Goal: Task Accomplishment & Management: Use online tool/utility

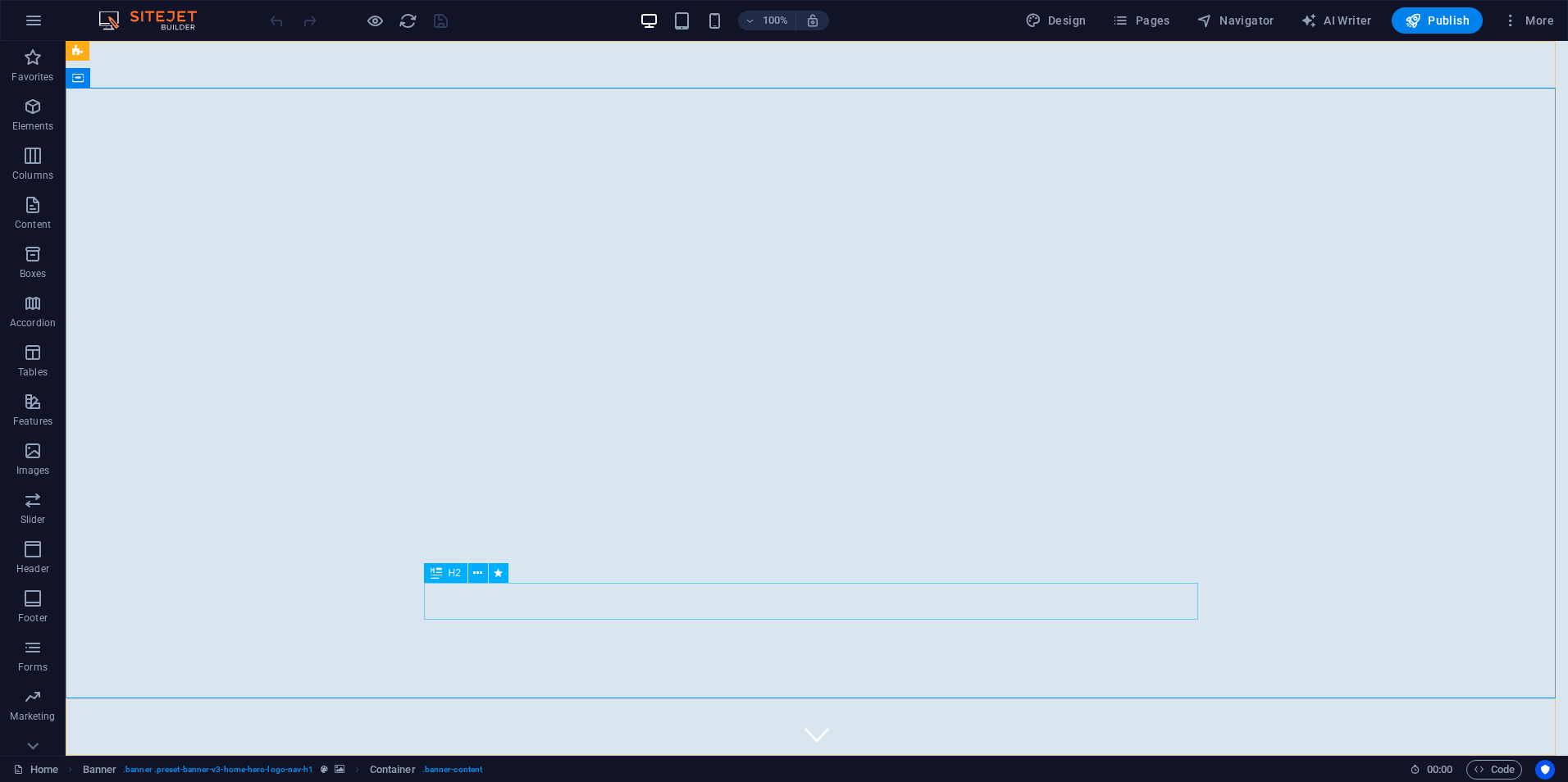
click at [456, 571] on span "H2" at bounding box center [454, 573] width 12 height 10
click at [456, 573] on span "H2" at bounding box center [454, 573] width 12 height 10
click at [478, 575] on icon at bounding box center [477, 573] width 9 height 17
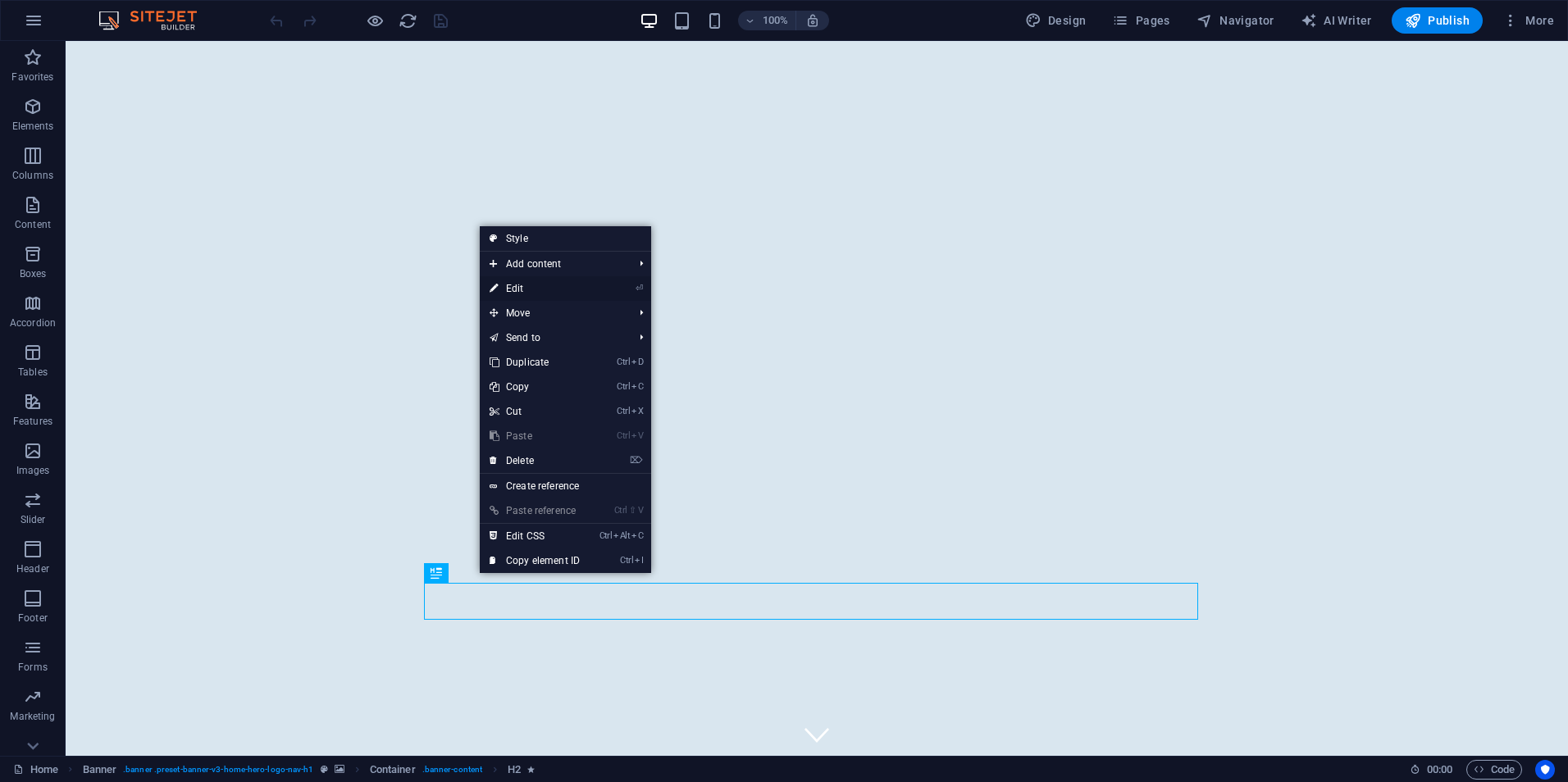
click at [533, 292] on link "⏎ Edit" at bounding box center [534, 289] width 110 height 25
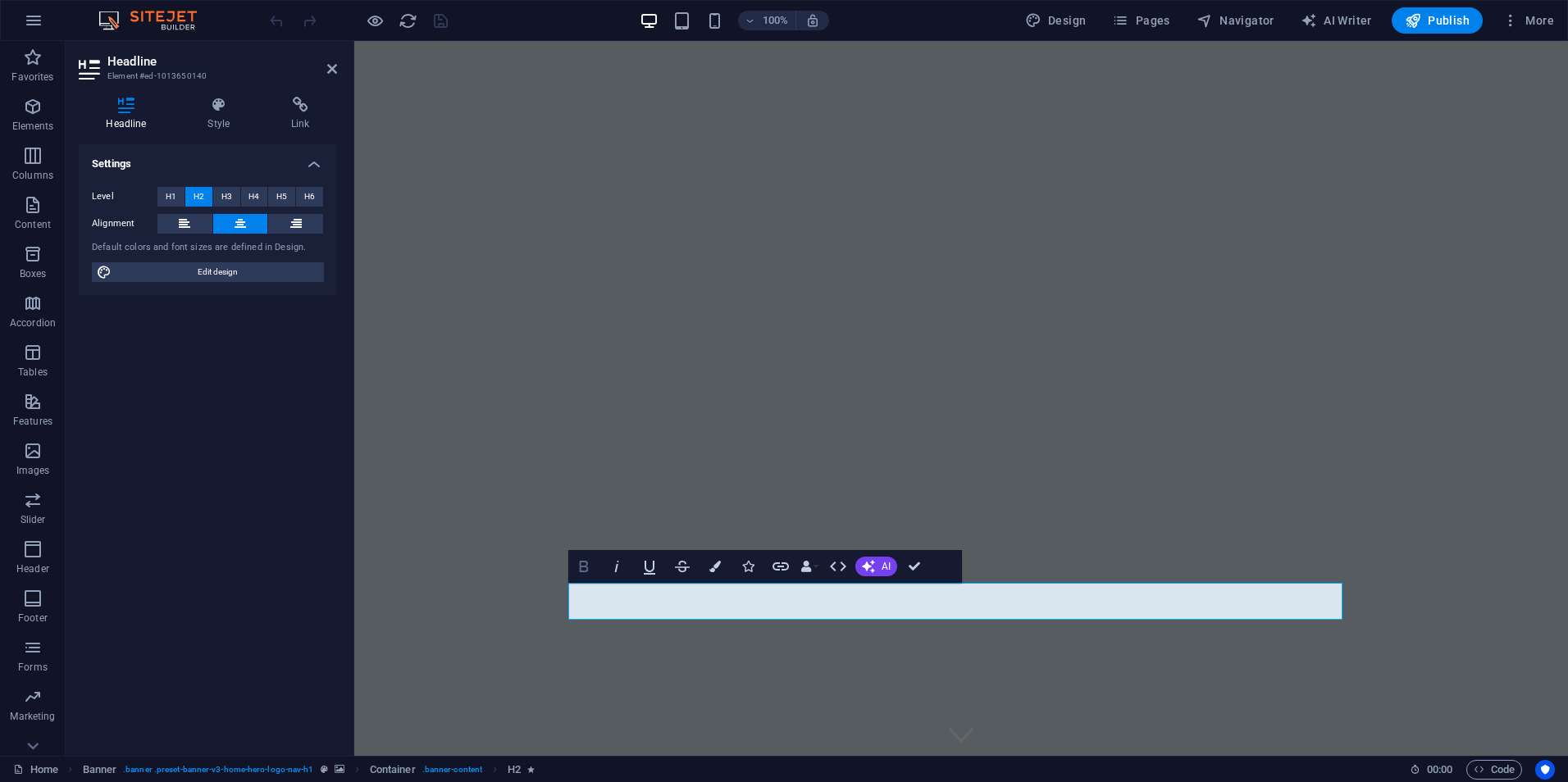
click at [585, 575] on icon "button" at bounding box center [584, 567] width 20 height 20
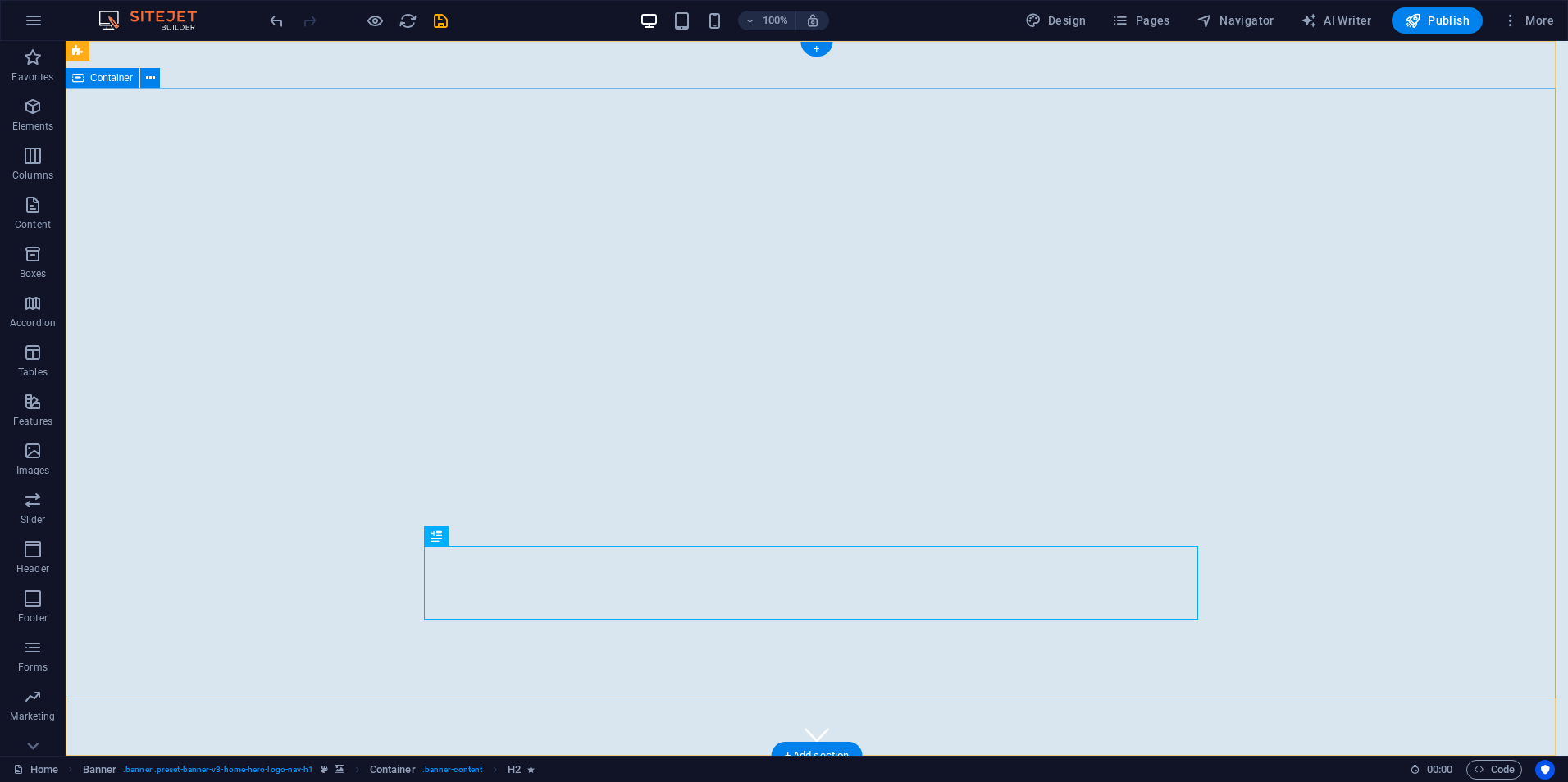
click at [26, 21] on icon "button" at bounding box center [34, 21] width 20 height 20
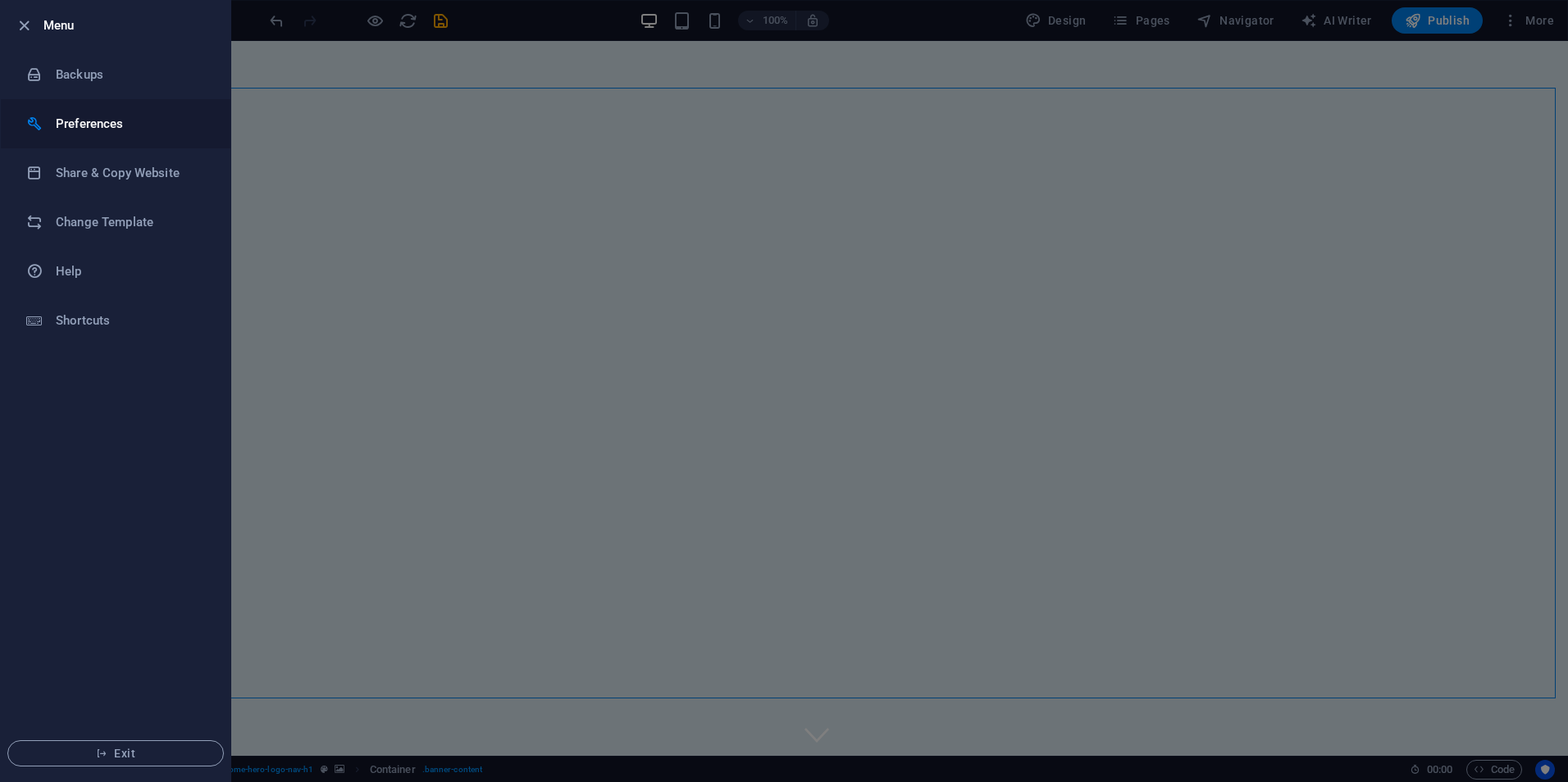
click at [86, 117] on h6 "Preferences" at bounding box center [132, 124] width 152 height 20
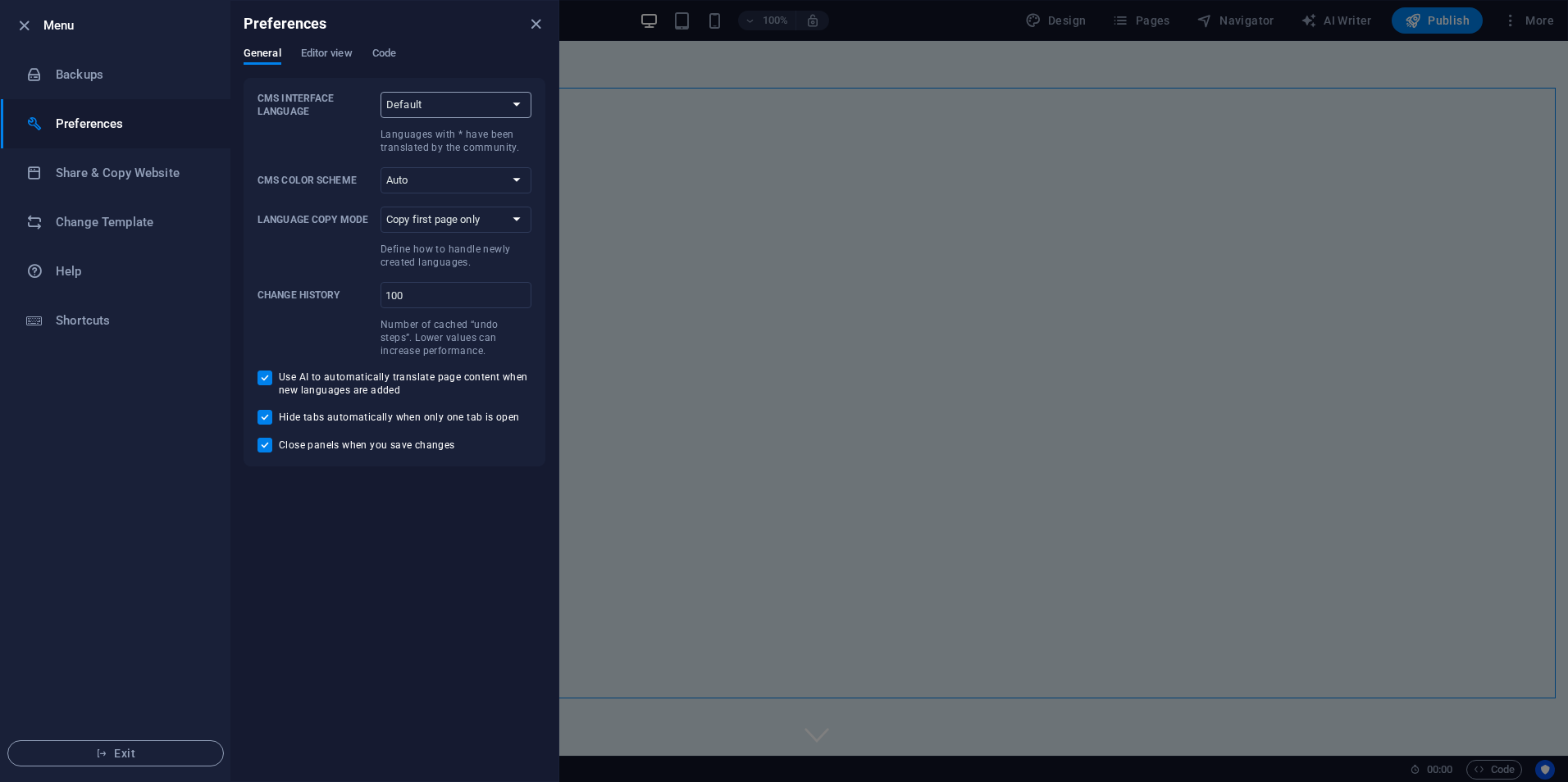
click at [503, 96] on select "Default Deutsch English Español Suomi* Français Magyar Italiano Nederlands Pols…" at bounding box center [455, 105] width 151 height 26
click at [503, 97] on select "Default Deutsch English Español Suomi* Français Magyar Italiano Nederlands Pols…" at bounding box center [455, 105] width 151 height 26
click at [89, 326] on h6 "Shortcuts" at bounding box center [132, 321] width 152 height 20
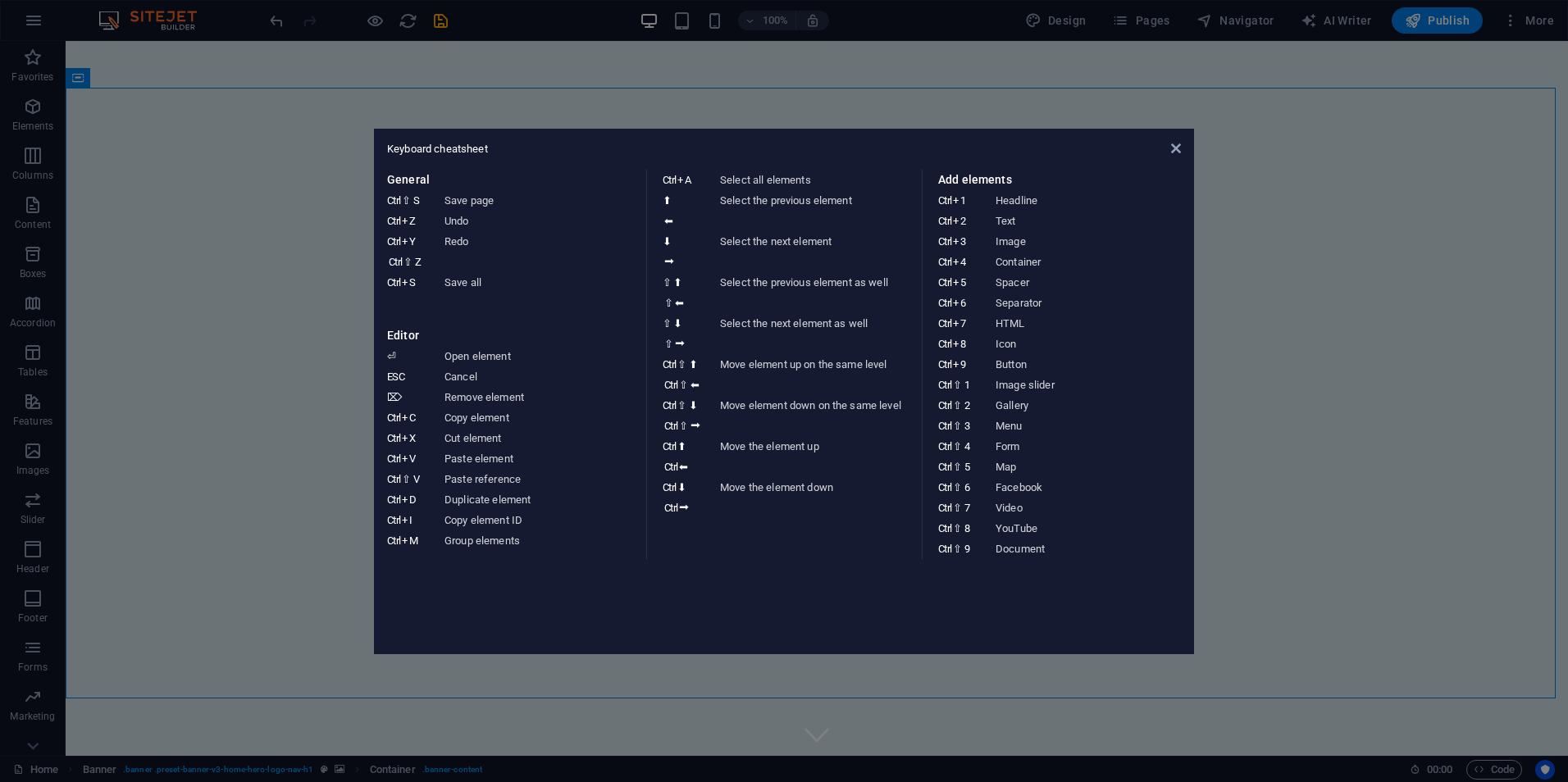
click at [264, 181] on aside "Keyboard cheatsheet General Ctrl ⇧ S Save page Ctrl Z Undo Ctrl Y Ctrl ⇧ Z Redo…" at bounding box center [784, 391] width 1568 height 782
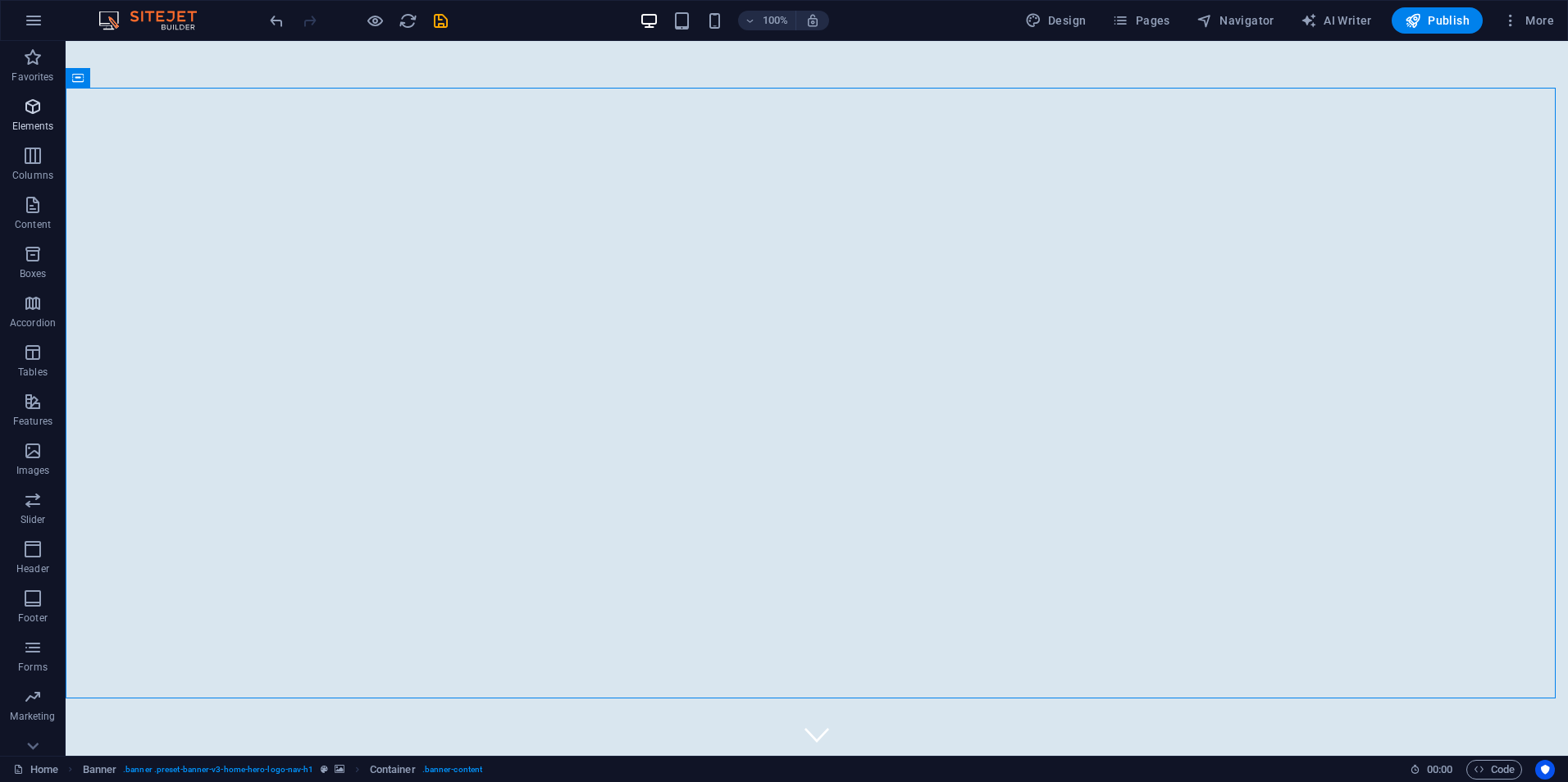
click at [25, 118] on span "Elements" at bounding box center [33, 116] width 66 height 39
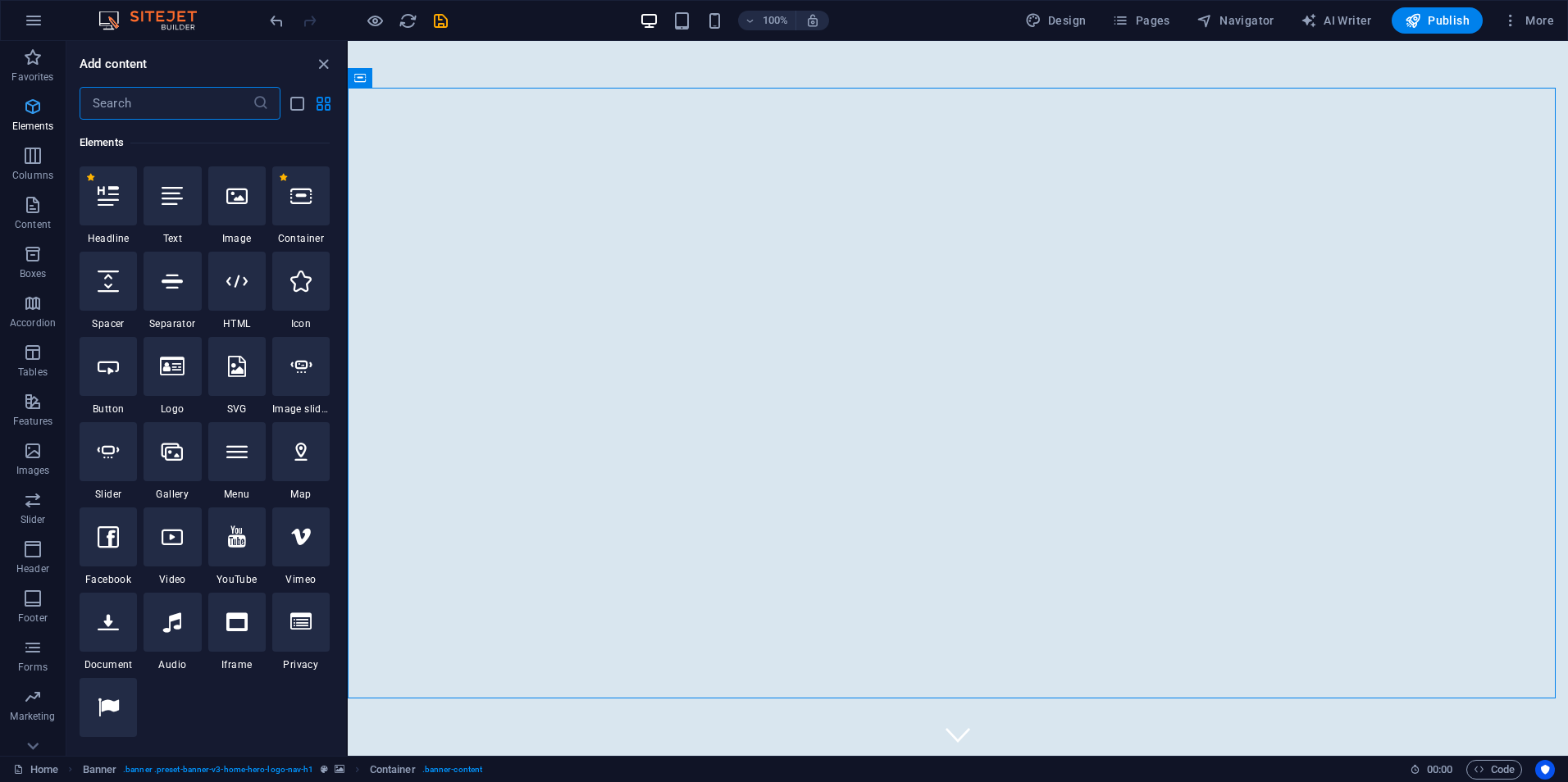
scroll to position [175, 0]
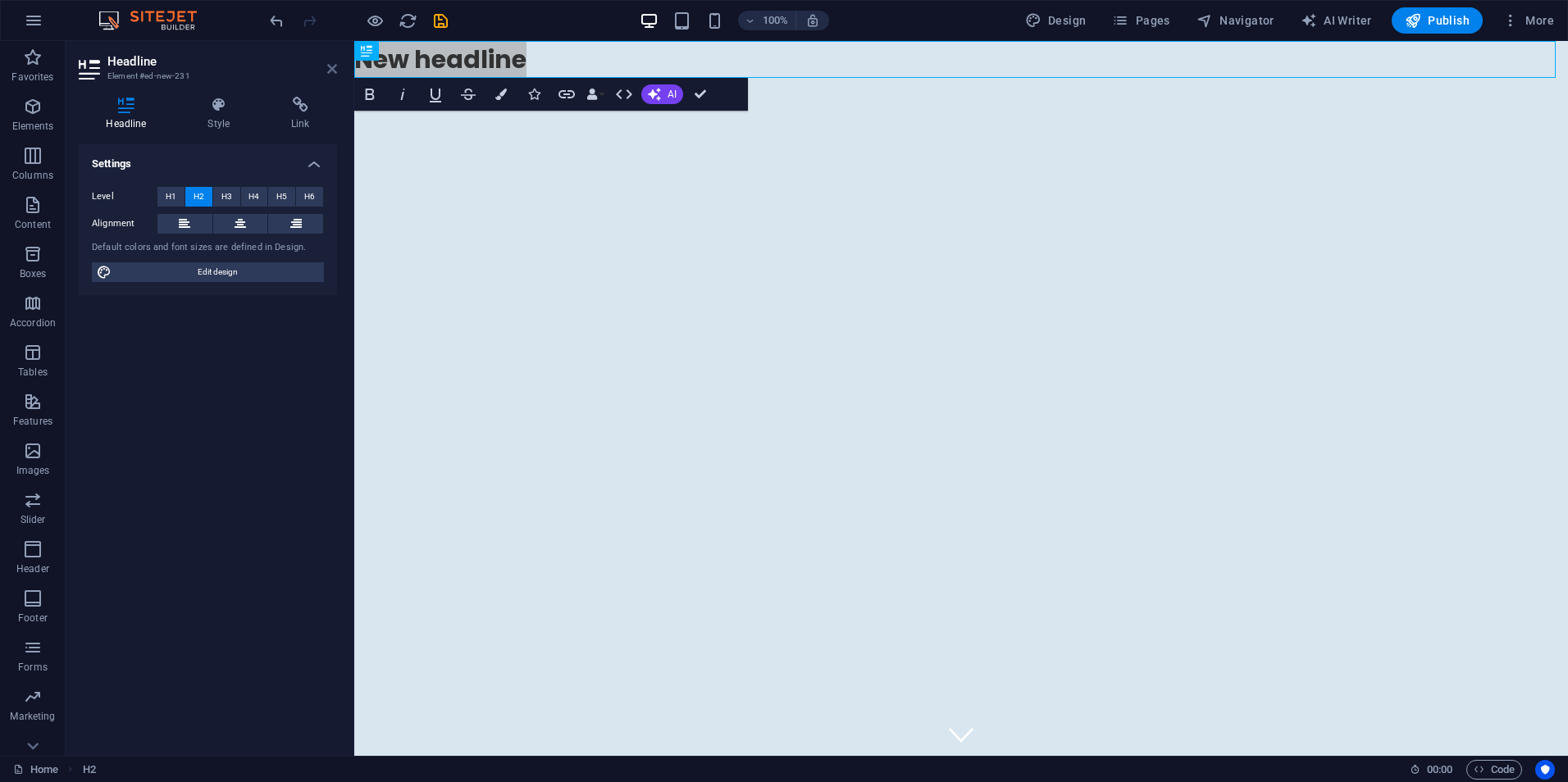
click at [332, 71] on icon at bounding box center [333, 68] width 10 height 13
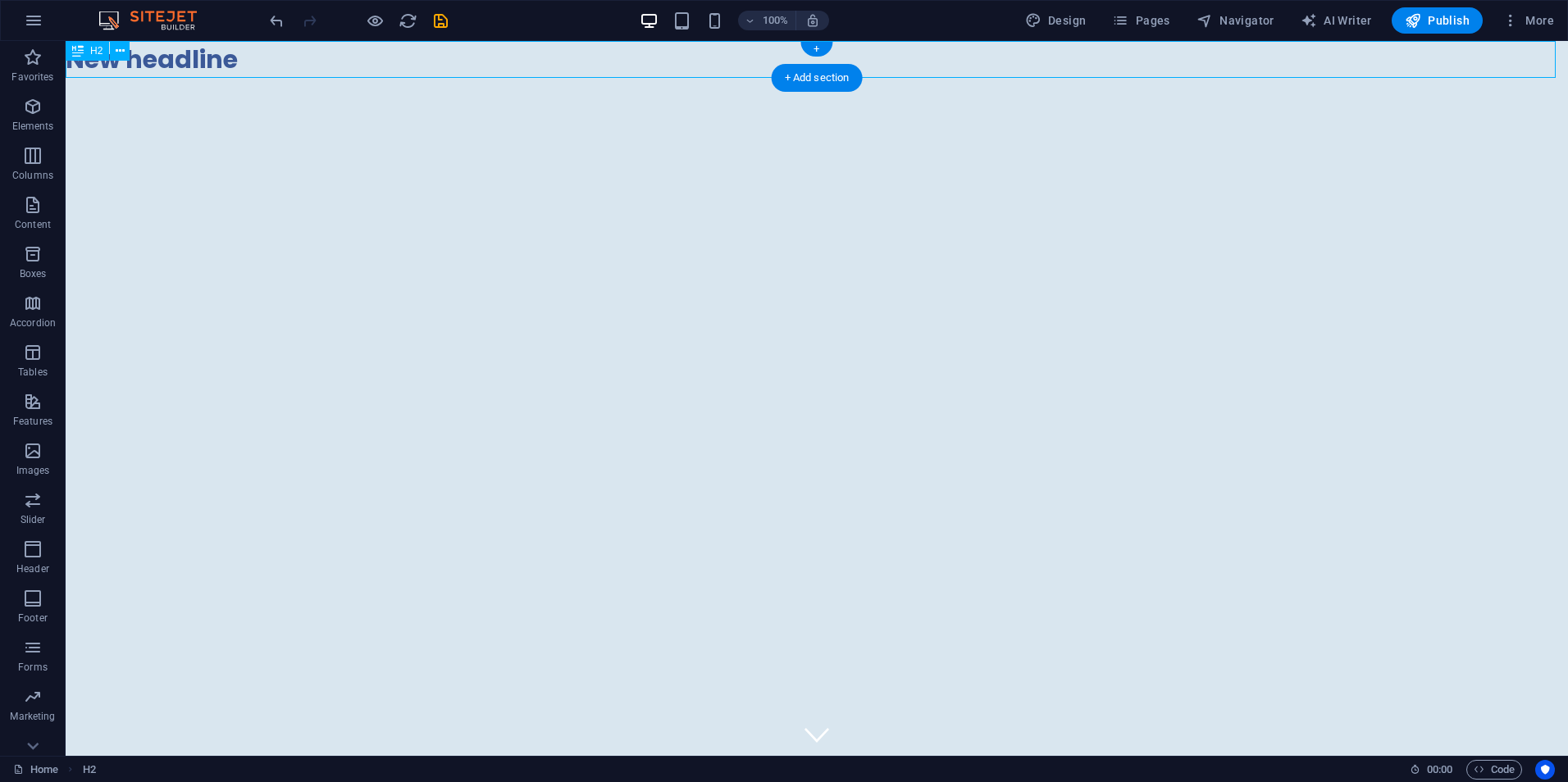
click at [287, 56] on div "New headline" at bounding box center [817, 59] width 1502 height 37
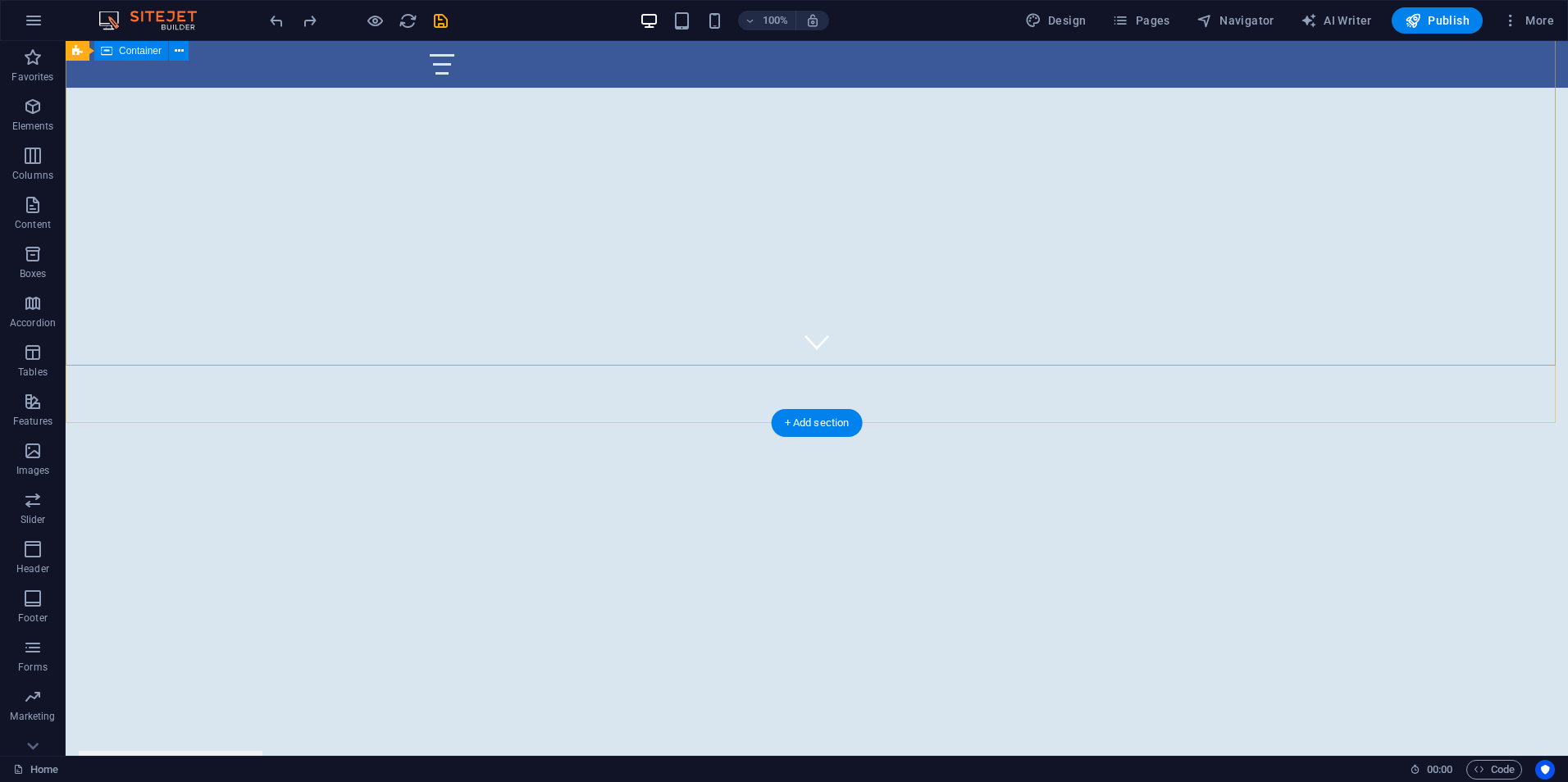
scroll to position [410, 0]
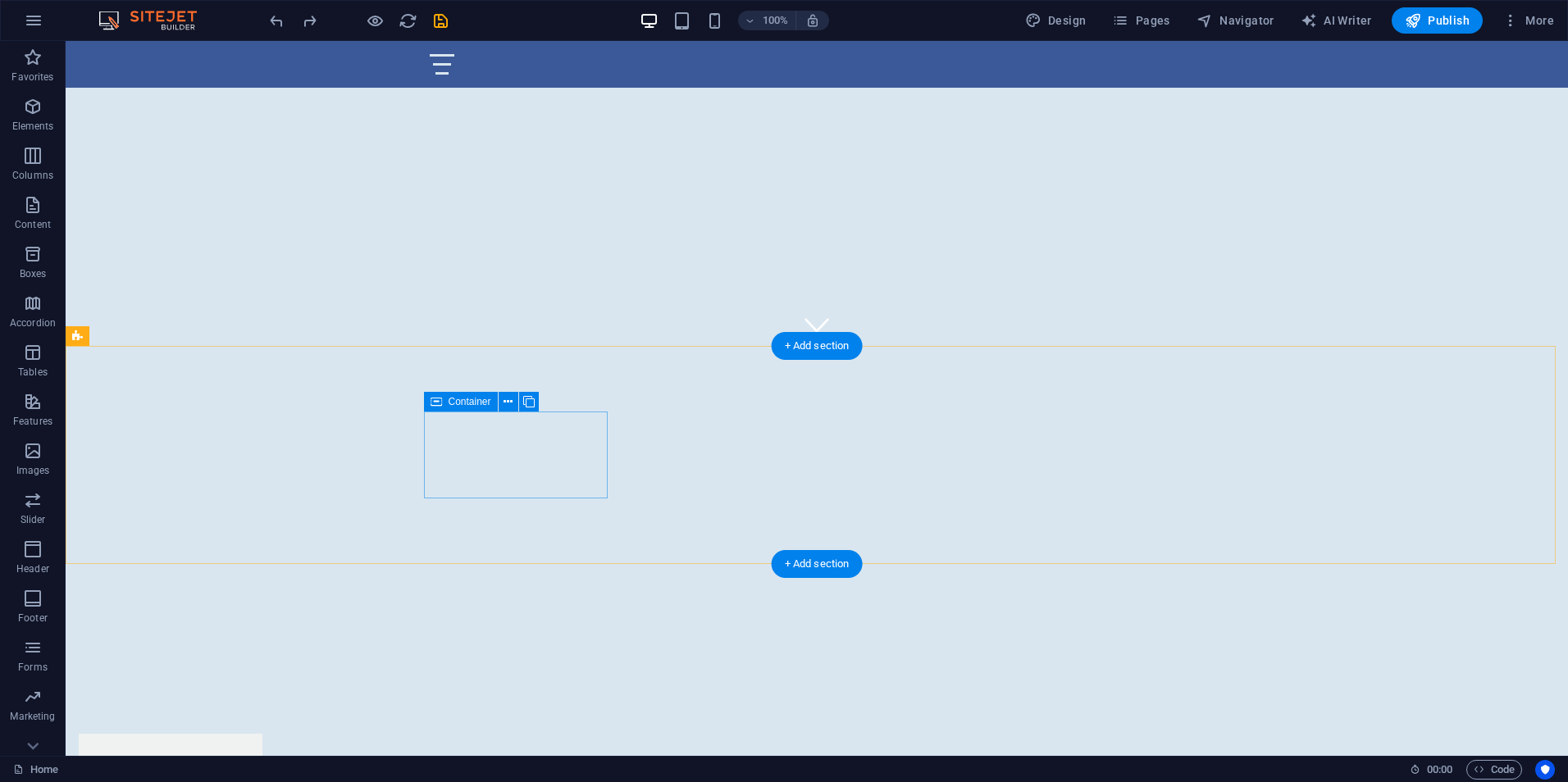
click at [263, 734] on div "25 Anos de Experiência" at bounding box center [171, 777] width 184 height 87
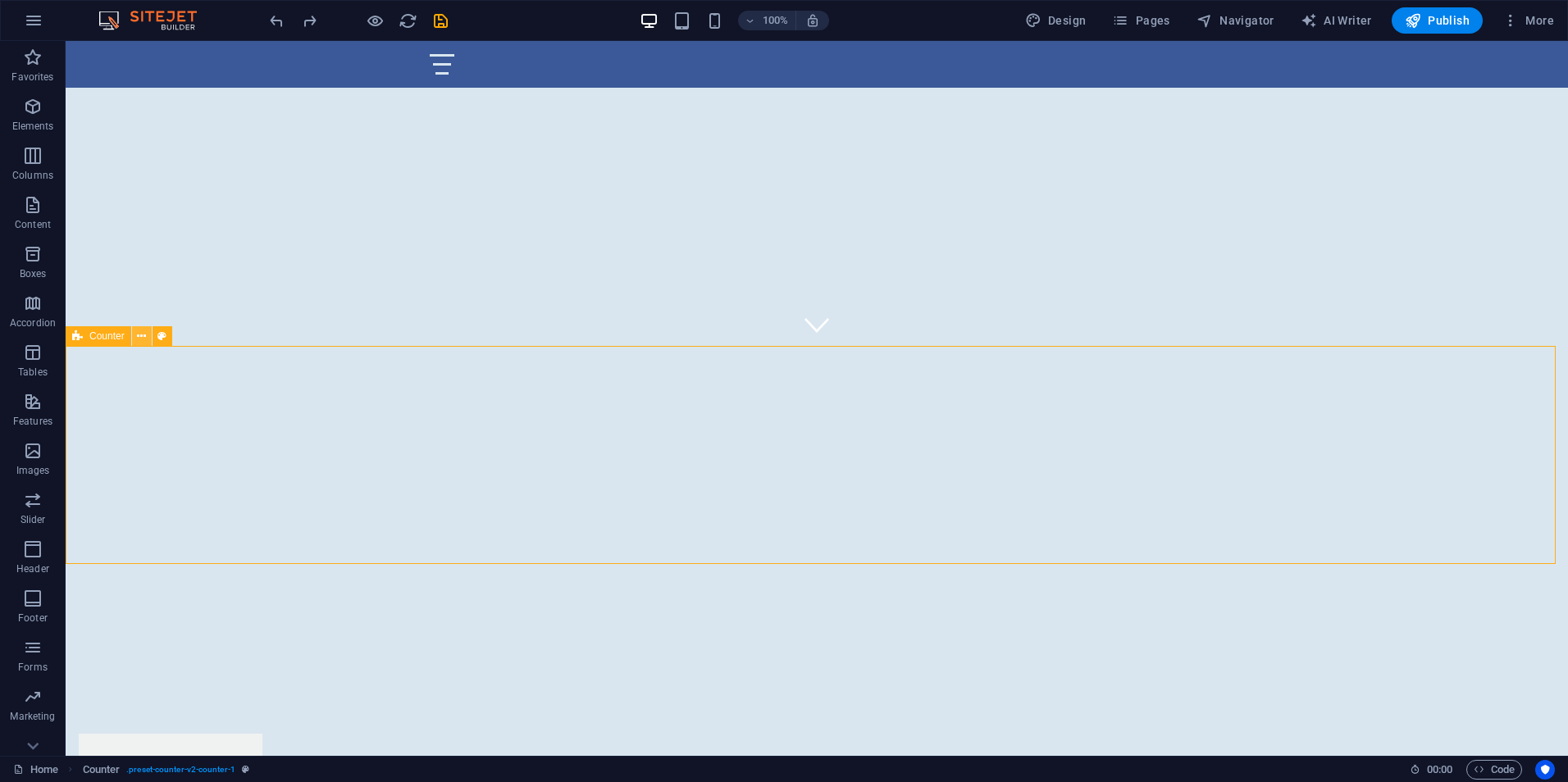
click at [140, 333] on icon at bounding box center [141, 336] width 9 height 17
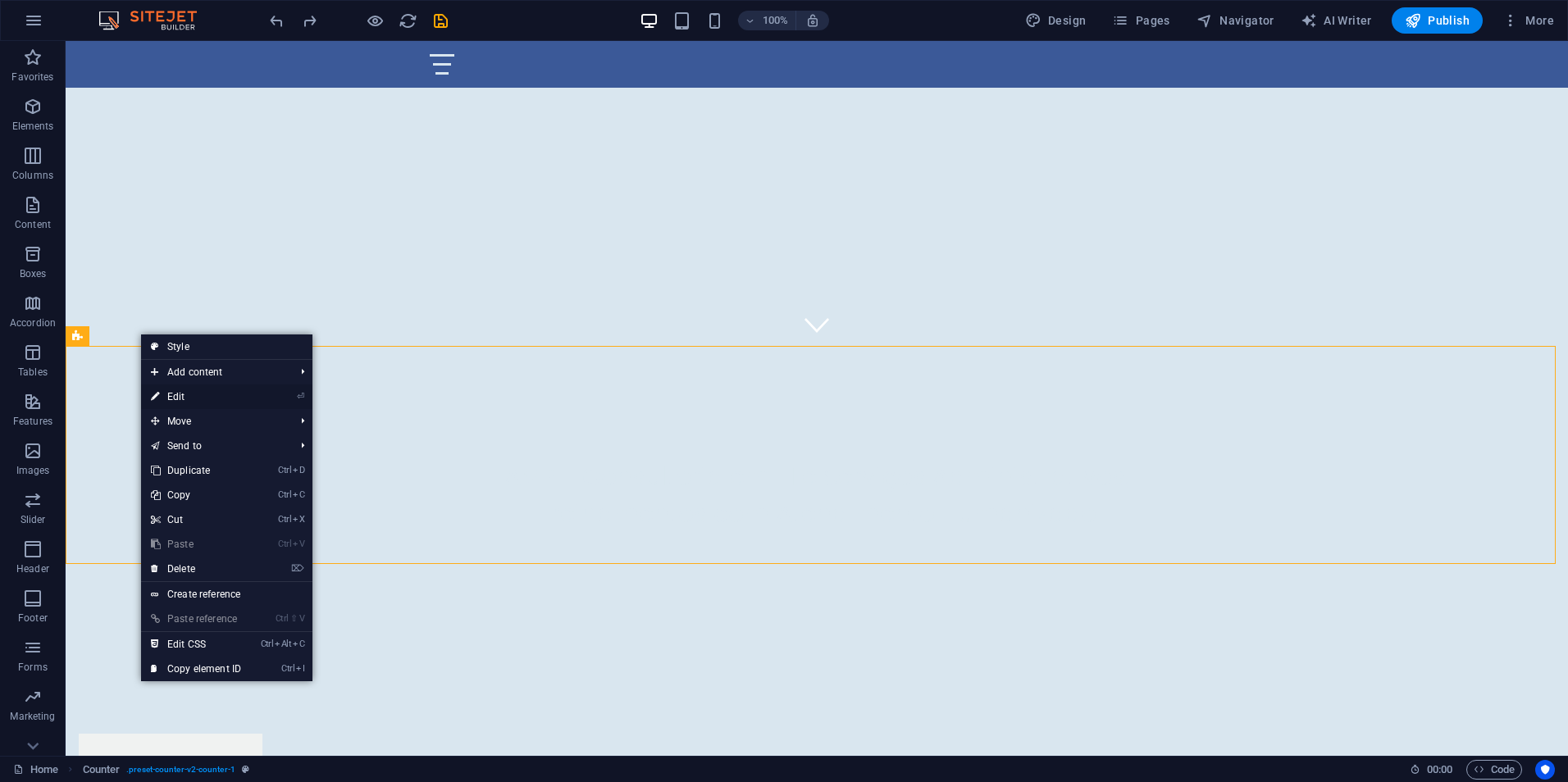
click at [207, 401] on link "⏎ Edit" at bounding box center [196, 396] width 110 height 25
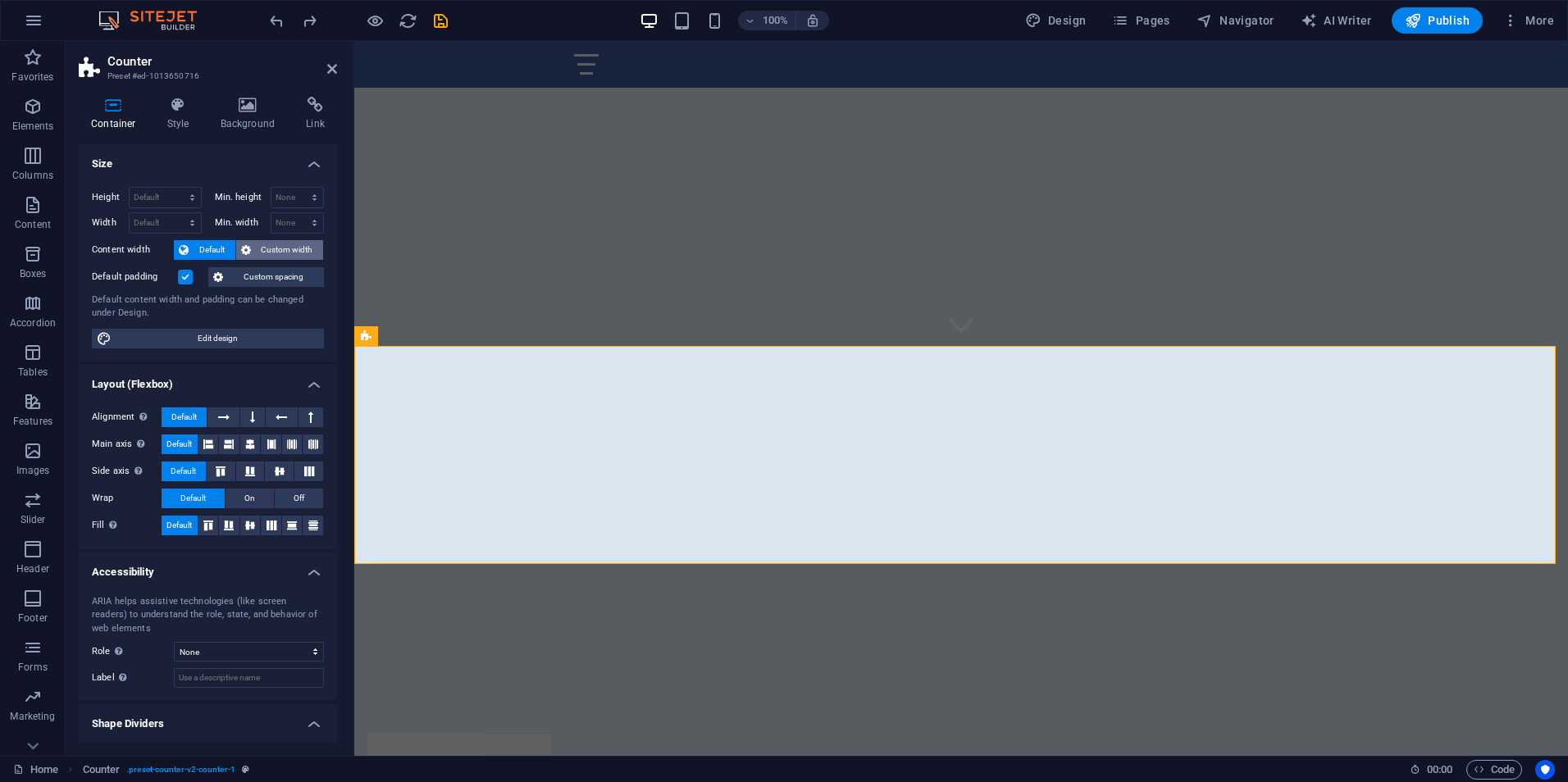
click at [256, 252] on span "Custom width" at bounding box center [287, 251] width 63 height 20
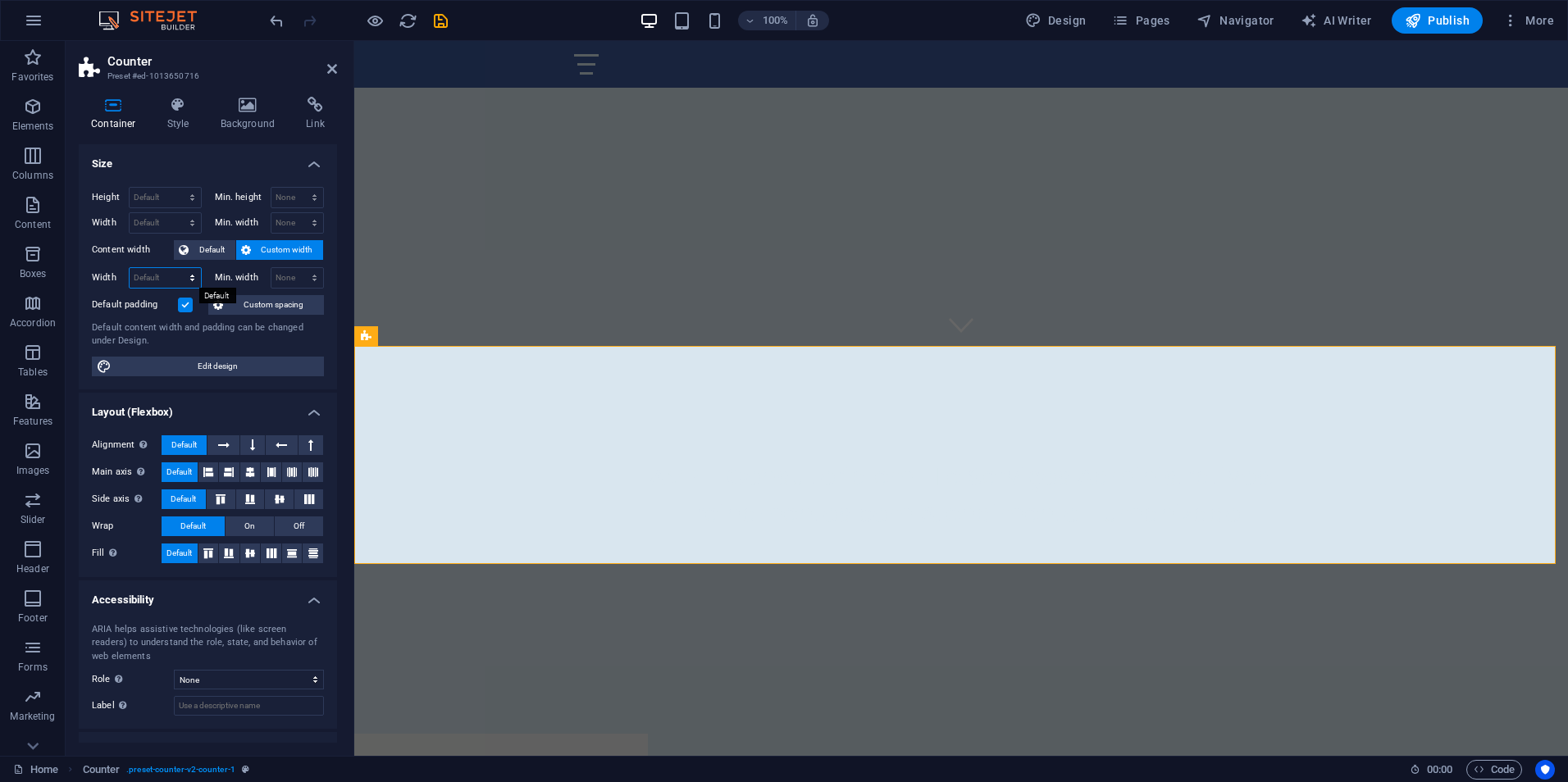
click at [189, 276] on select "Default px rem % em vh vw" at bounding box center [165, 279] width 71 height 20
click at [195, 222] on select "Default px rem % em vh vw" at bounding box center [165, 223] width 71 height 20
click at [147, 193] on select "Default px rem % vh vw" at bounding box center [165, 198] width 71 height 20
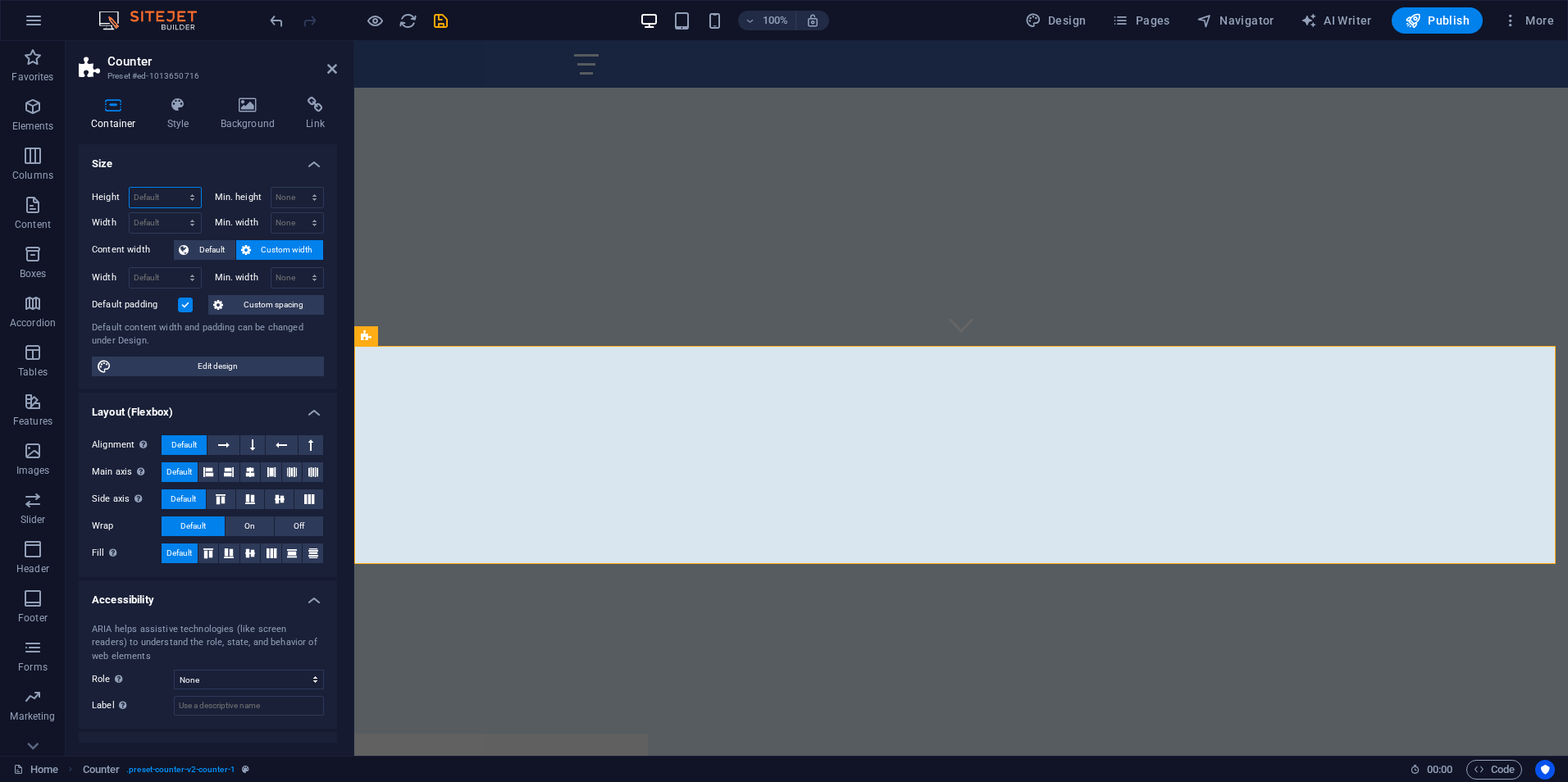
select select "%"
click at [176, 188] on select "Default px rem % vh vw" at bounding box center [165, 198] width 71 height 20
type input "120"
click at [151, 225] on select "Default px rem % em vh vw" at bounding box center [165, 223] width 71 height 20
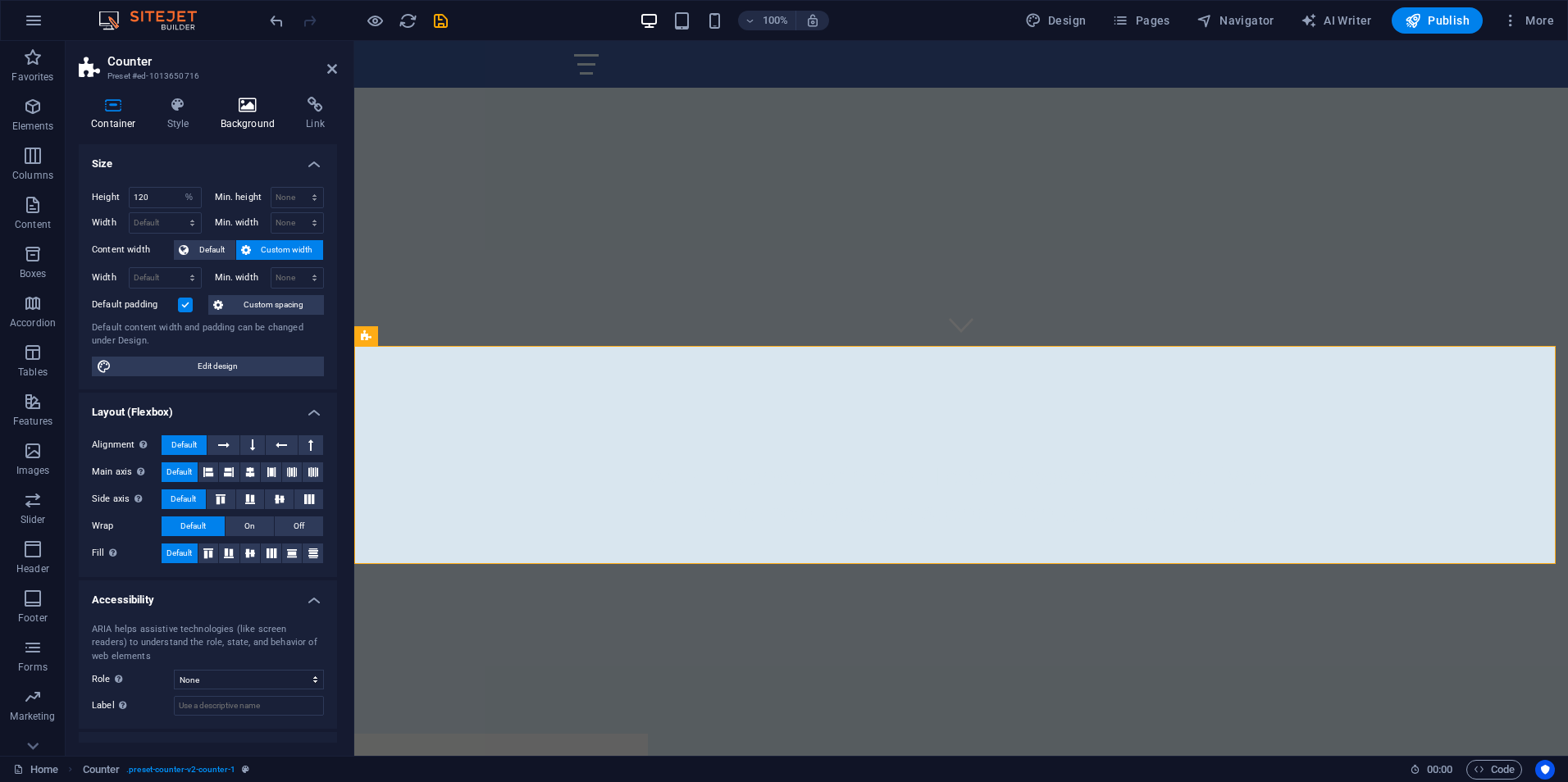
click at [252, 108] on icon at bounding box center [249, 105] width 80 height 16
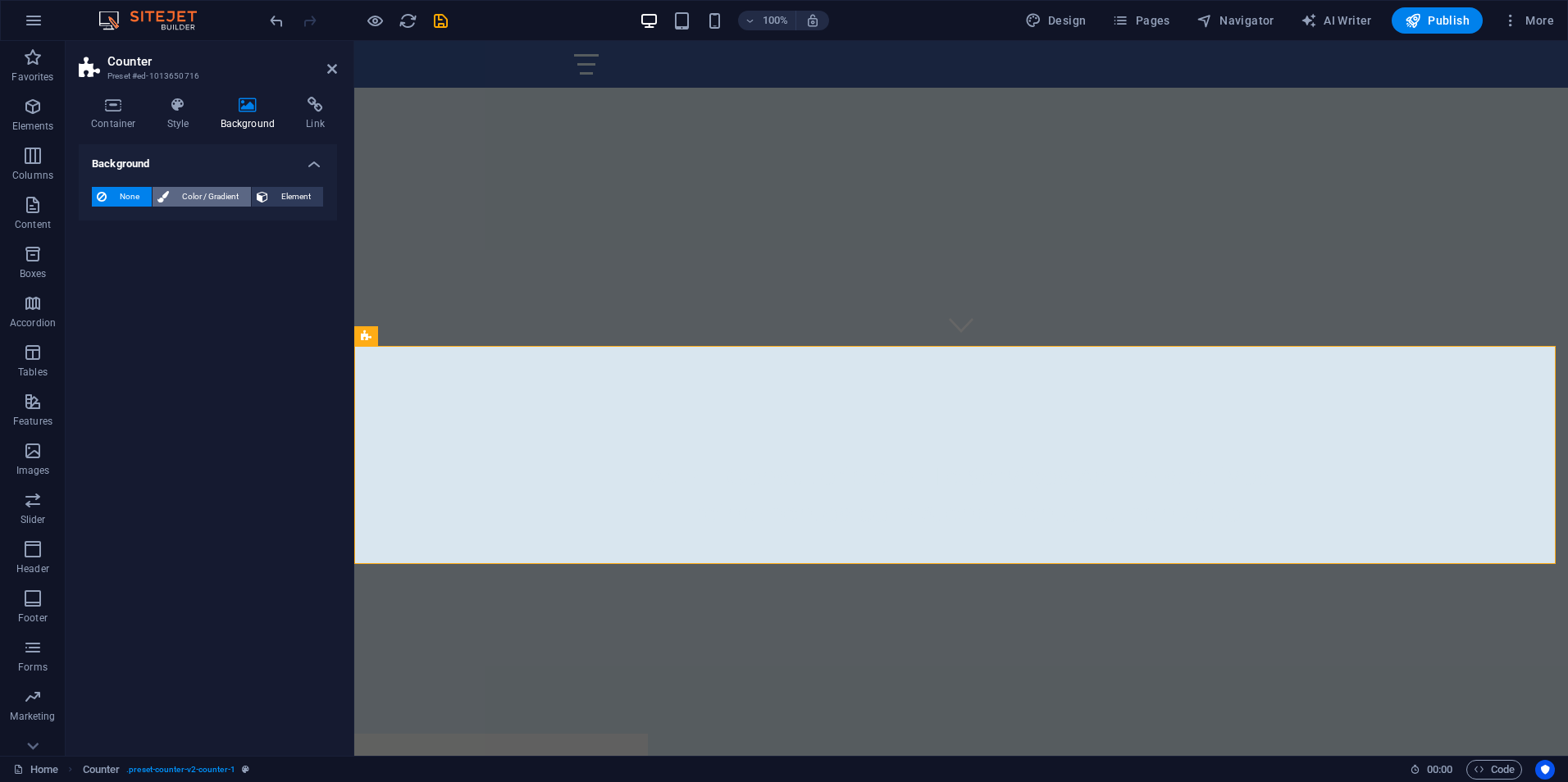
click at [182, 201] on span "Color / Gradient" at bounding box center [210, 197] width 72 height 20
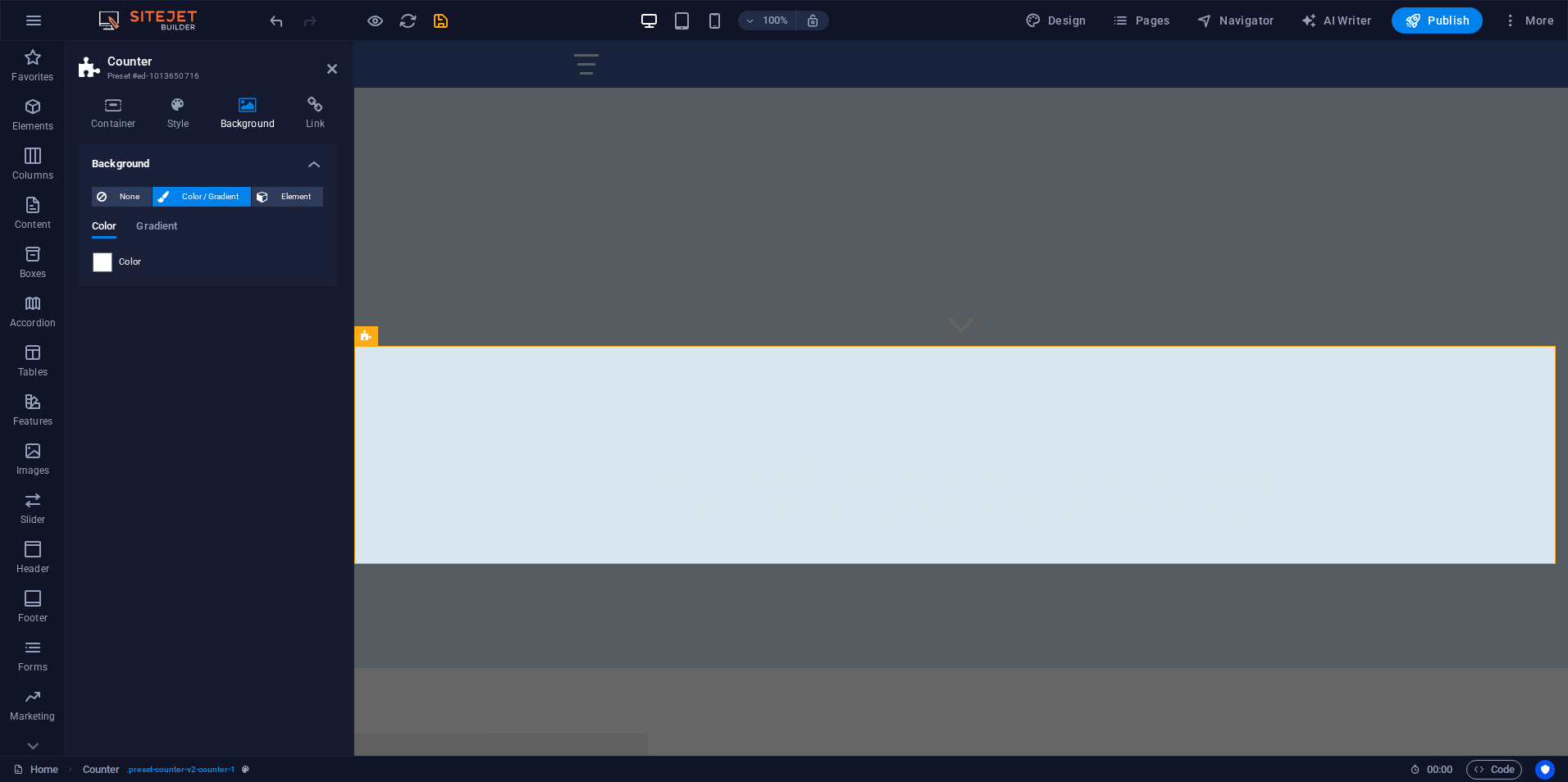
click at [85, 201] on div "None Color / Gradient Element Stretch background to full-width Color overlay Pl…" at bounding box center [208, 230] width 259 height 112
click at [113, 202] on span "None" at bounding box center [129, 197] width 35 height 20
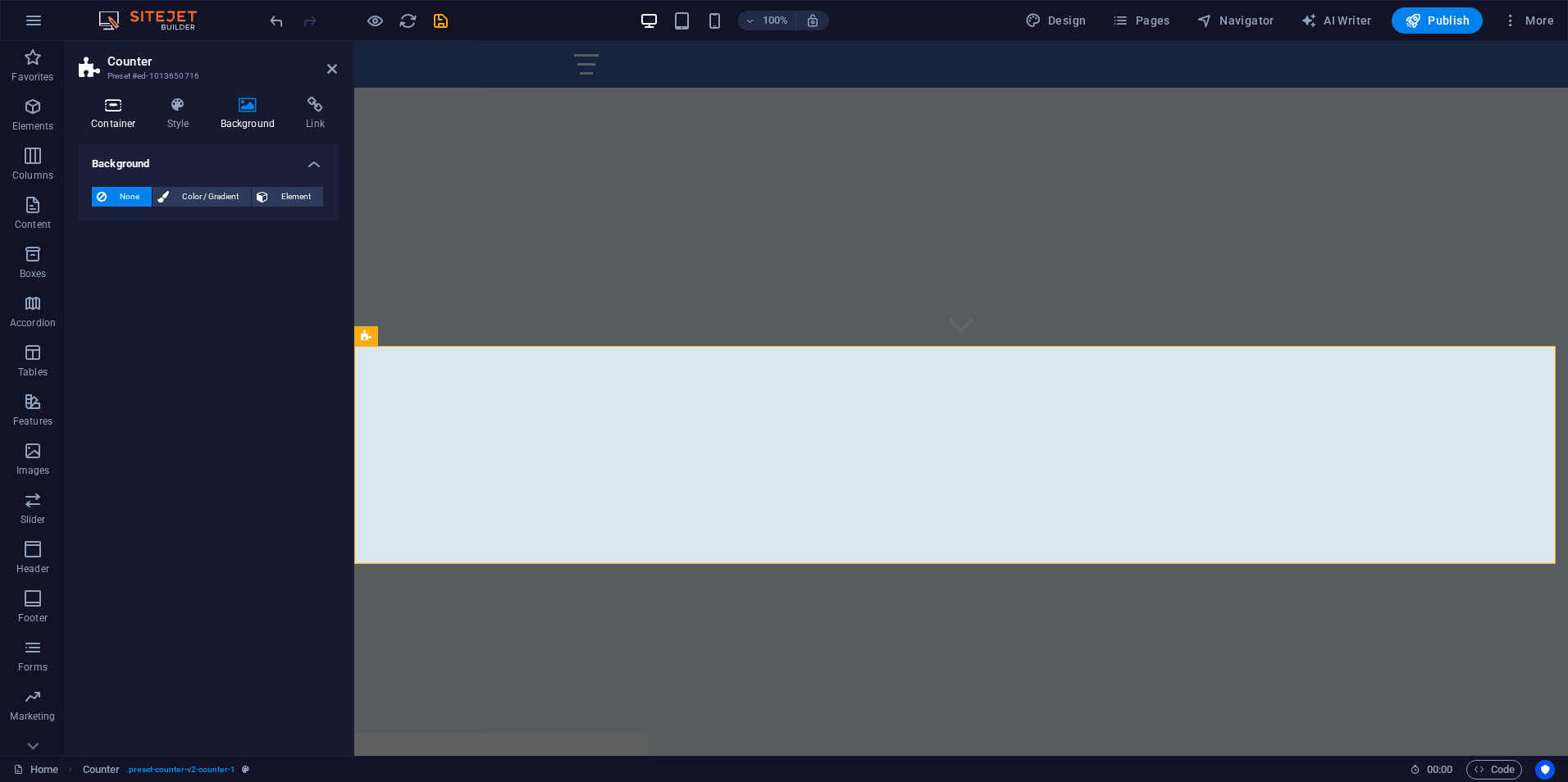
click at [125, 103] on icon at bounding box center [114, 105] width 70 height 16
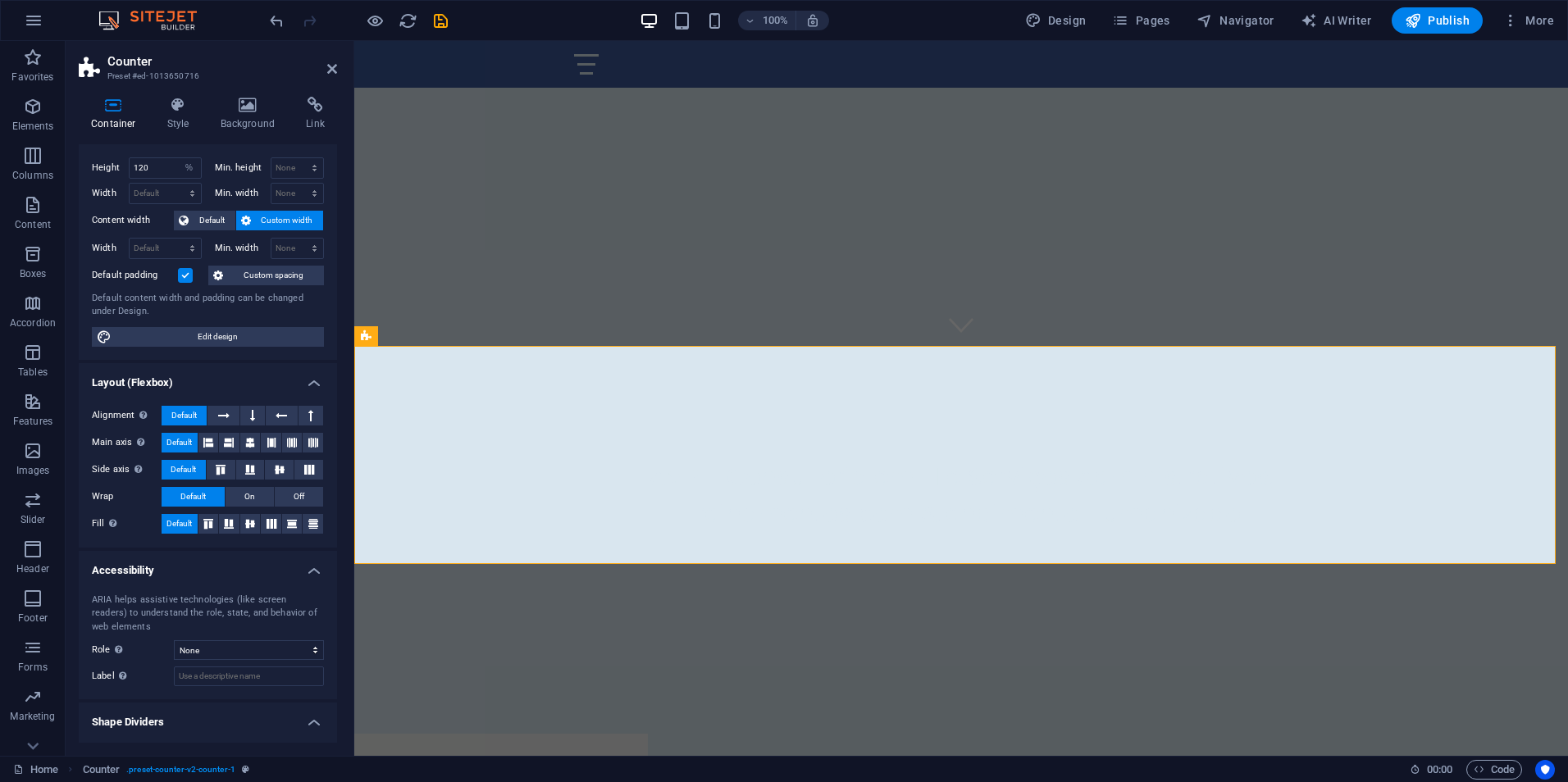
scroll to position [0, 0]
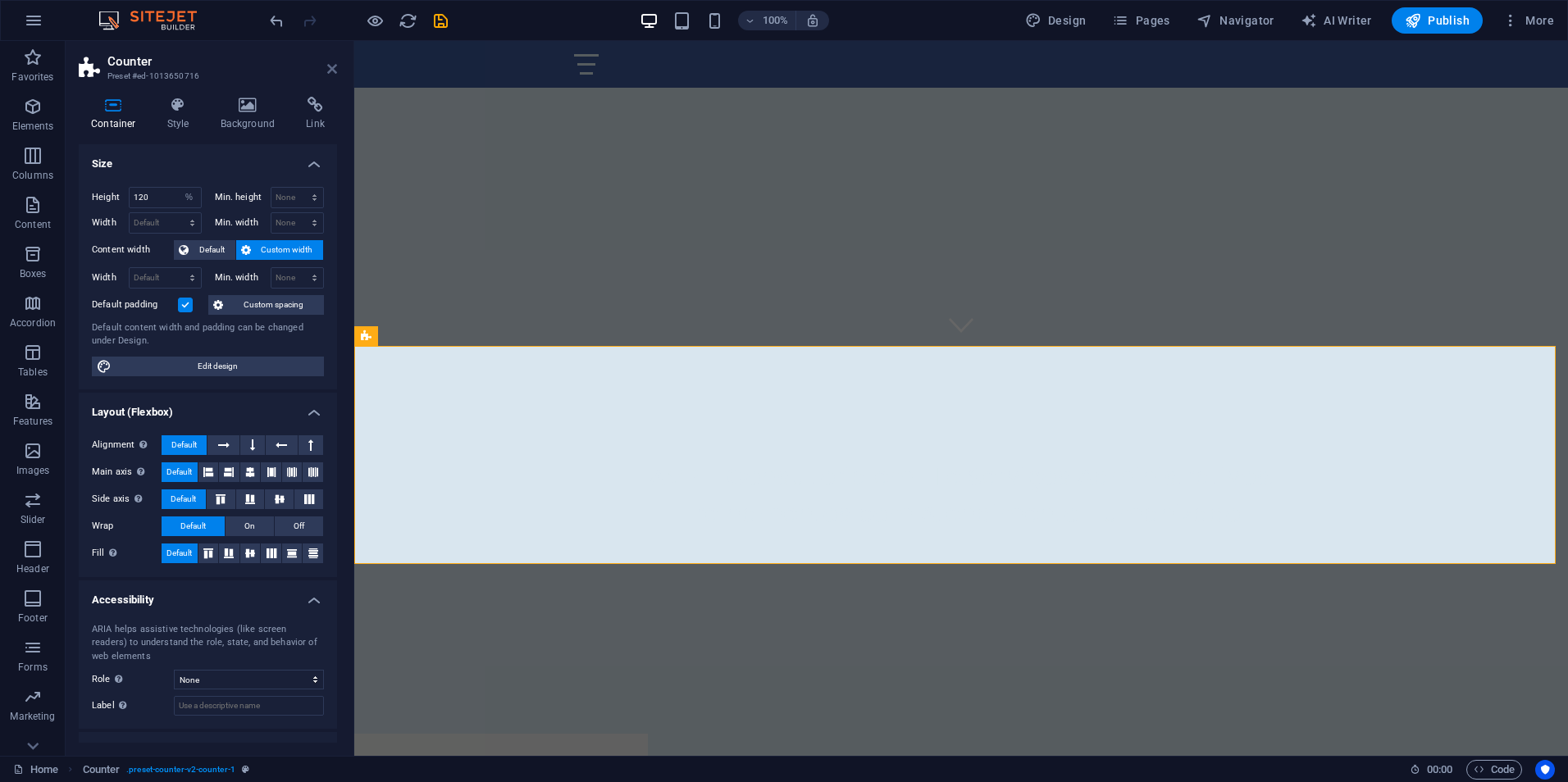
click at [333, 70] on icon at bounding box center [333, 68] width 10 height 13
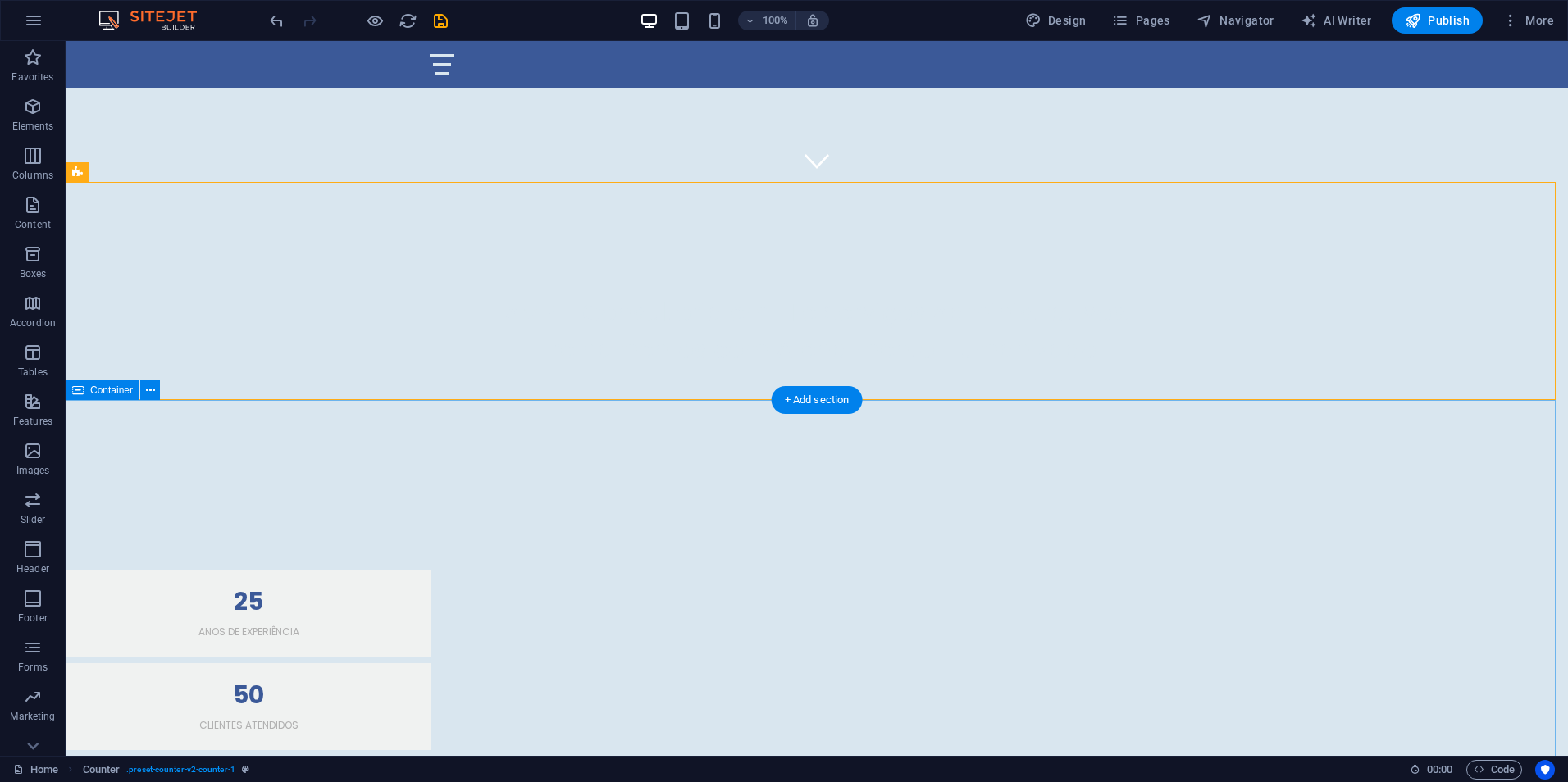
scroll to position [410, 0]
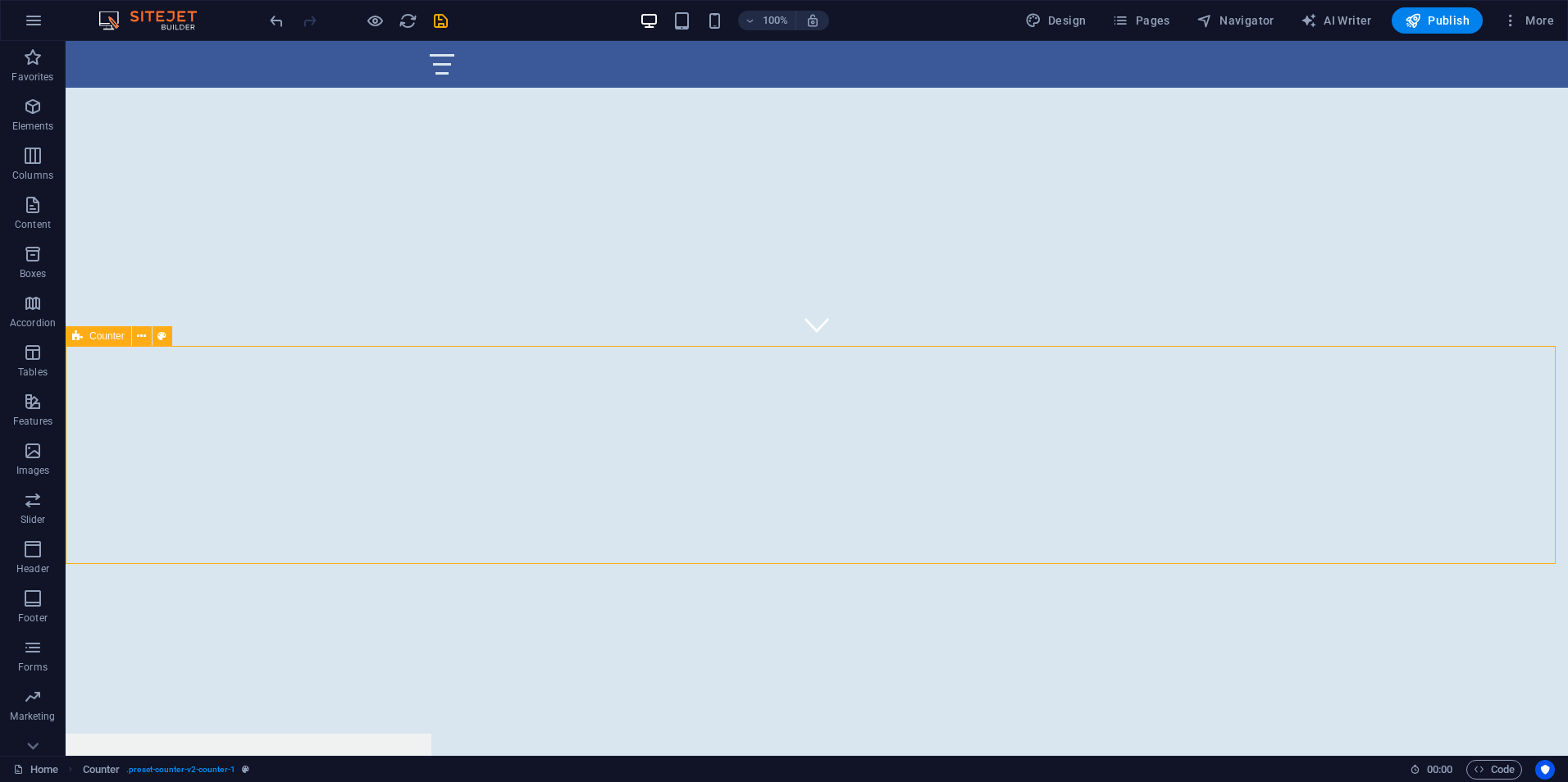
click at [105, 343] on div "Counter" at bounding box center [99, 337] width 66 height 20
click at [138, 338] on icon at bounding box center [141, 336] width 9 height 17
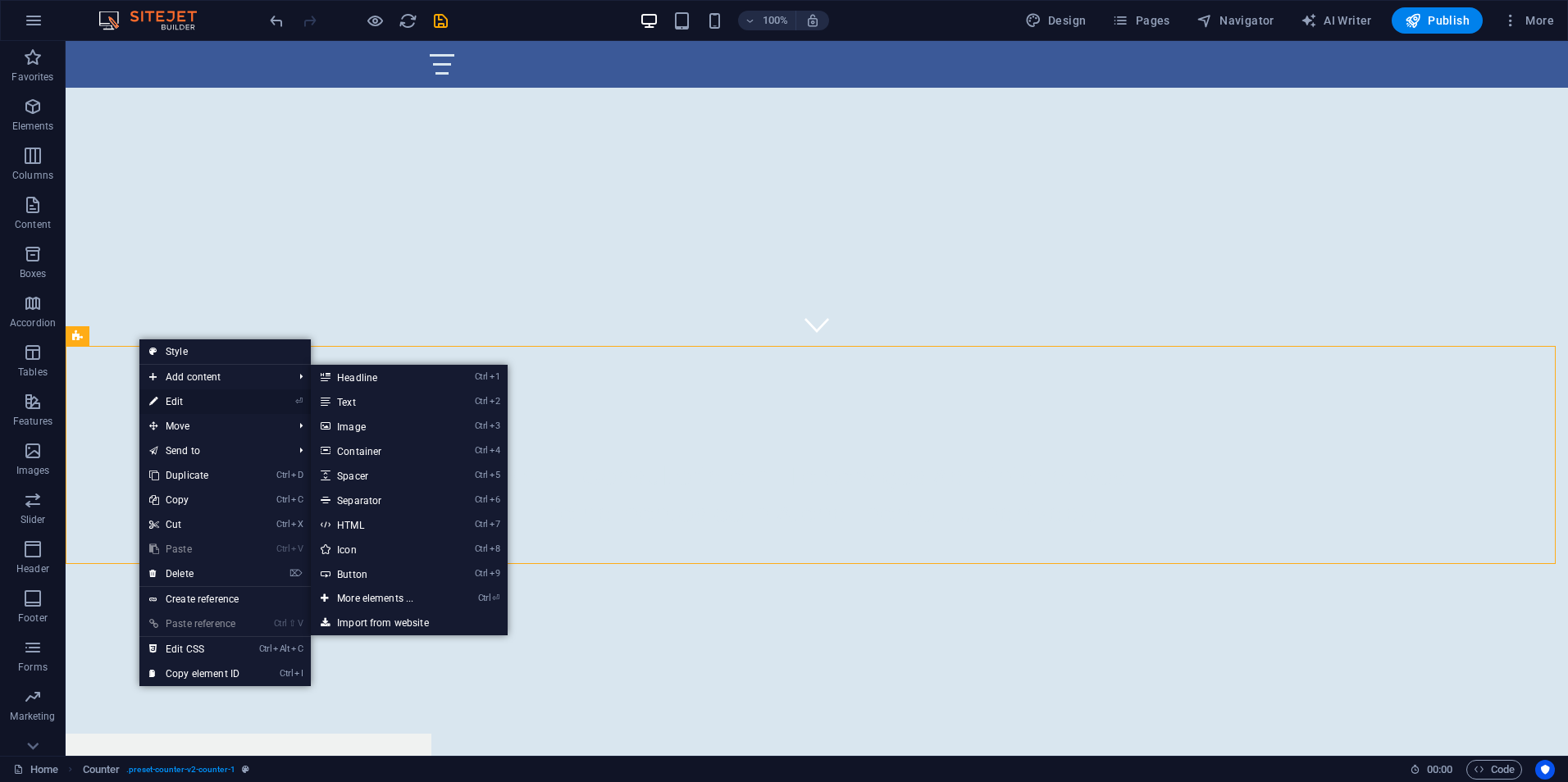
click at [168, 395] on link "⏎ Edit" at bounding box center [195, 401] width 110 height 25
select select "%"
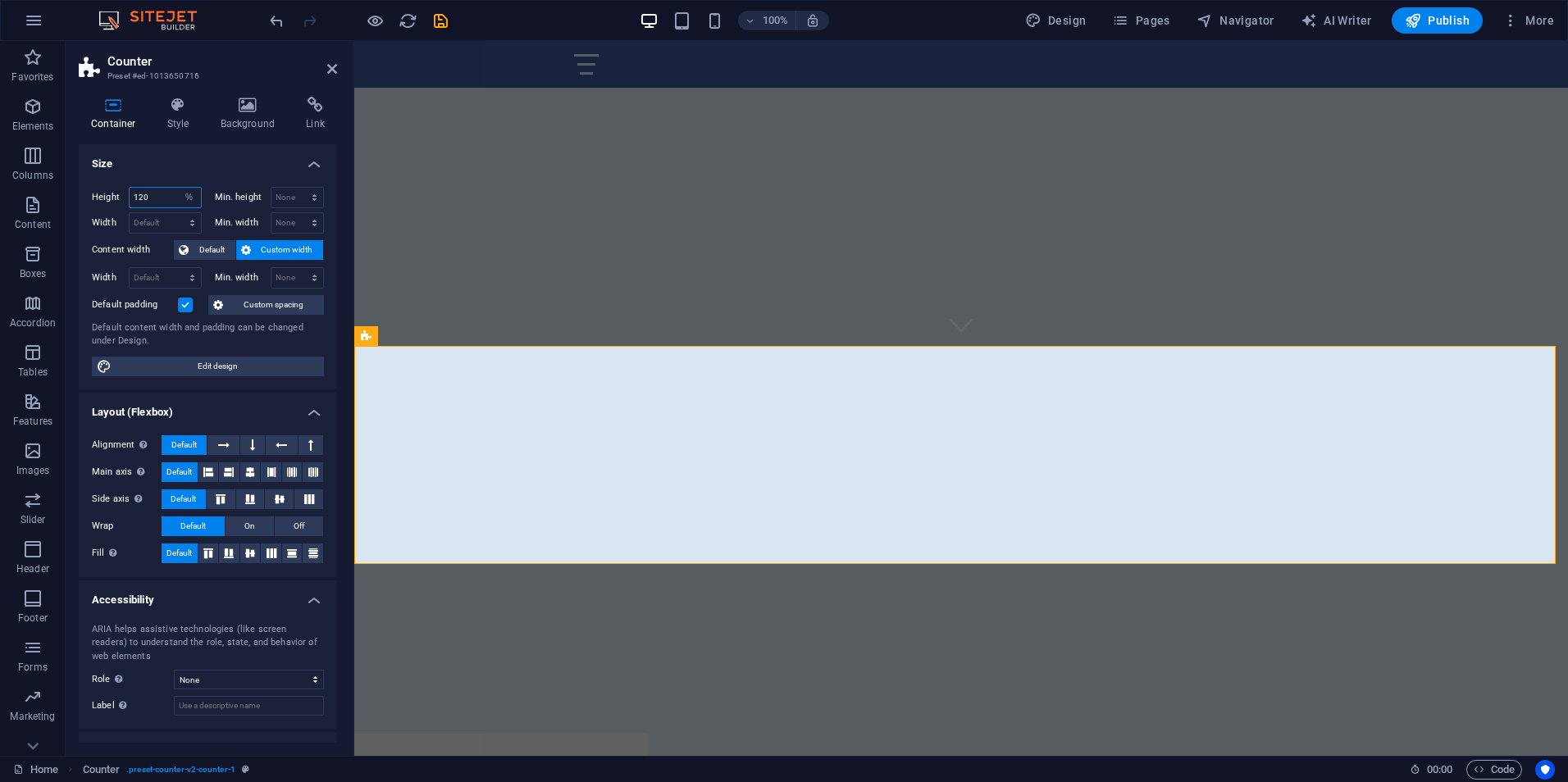
click at [171, 198] on input "120" at bounding box center [165, 198] width 71 height 20
type input "106"
click at [156, 370] on span "Edit design" at bounding box center [218, 367] width 203 height 20
select select "px"
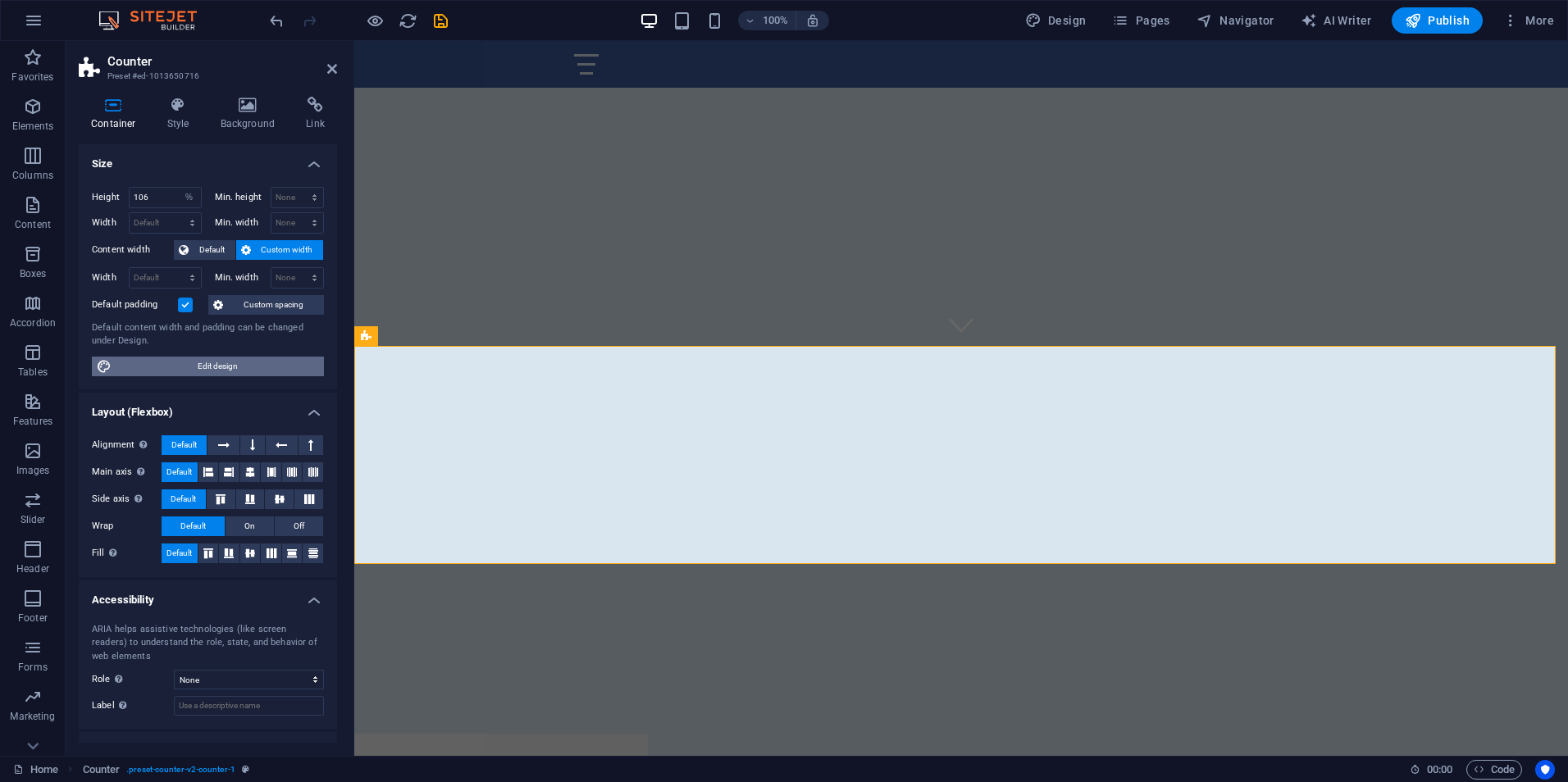
select select "200"
select select "px"
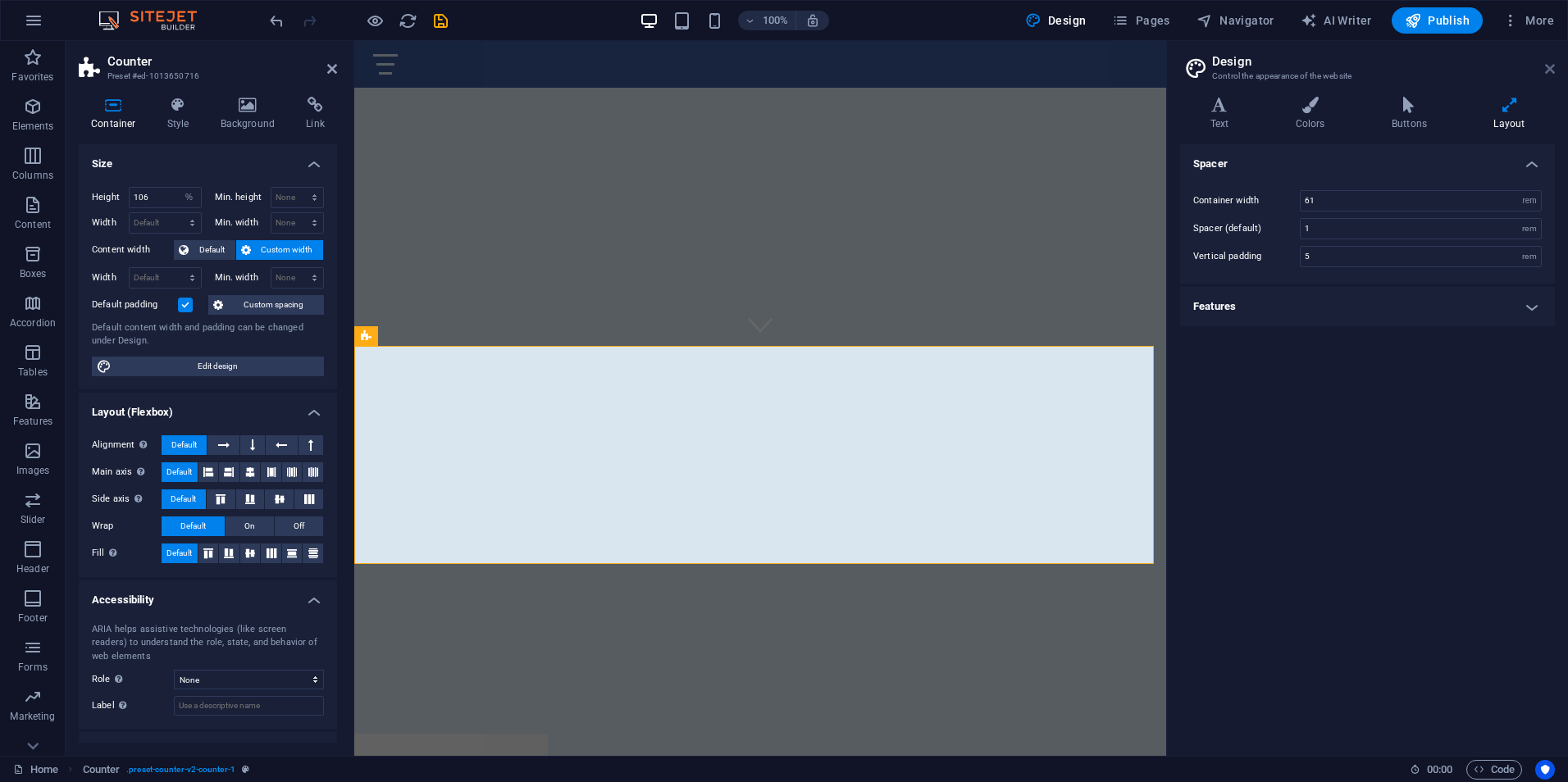
click at [1552, 72] on icon at bounding box center [1550, 68] width 10 height 13
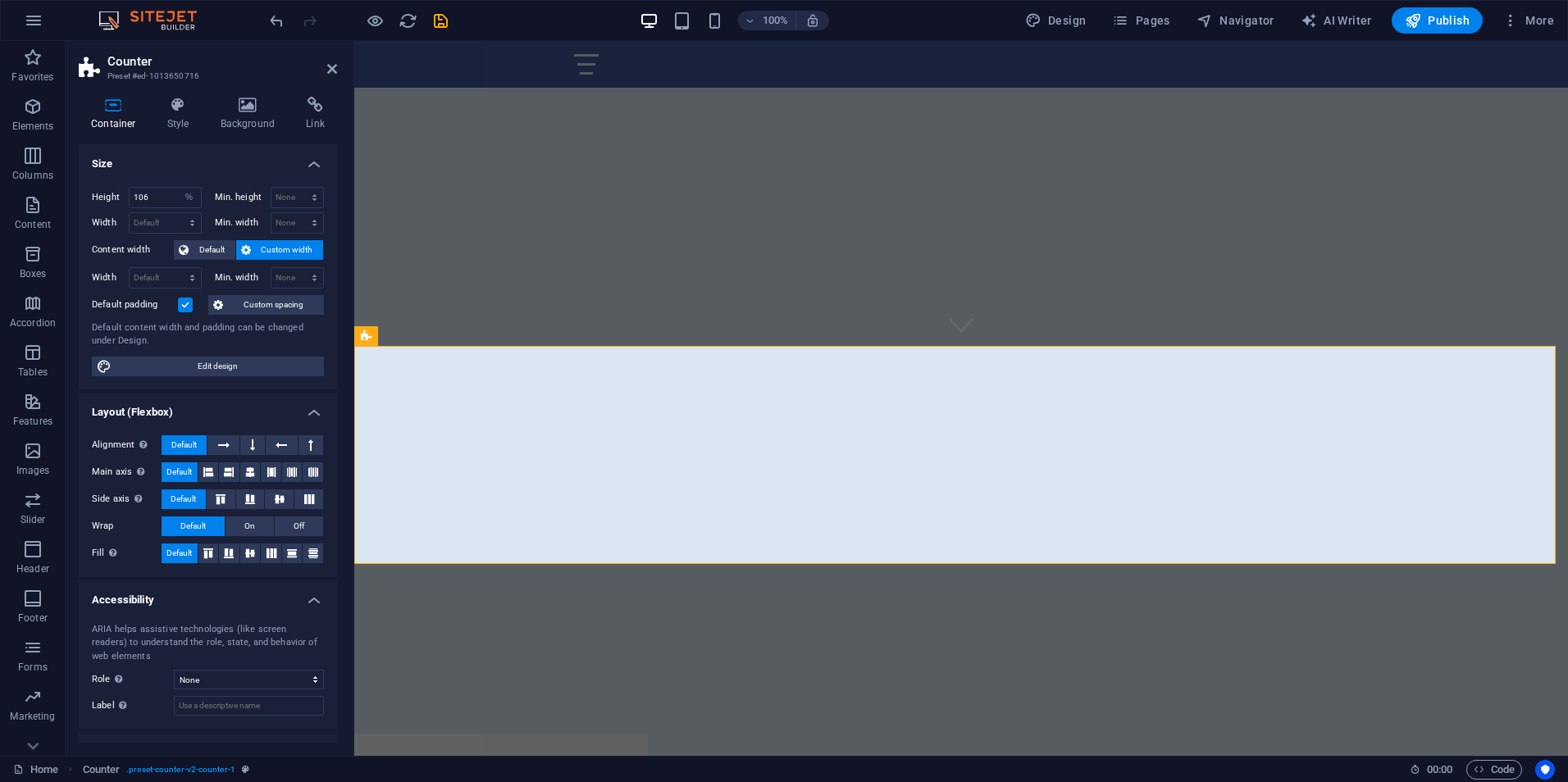
click at [338, 71] on aside "Counter Preset #ed-1013650716 Container Style Background Link Size Height 106 D…" at bounding box center [210, 398] width 289 height 715
click at [330, 67] on icon at bounding box center [333, 68] width 10 height 13
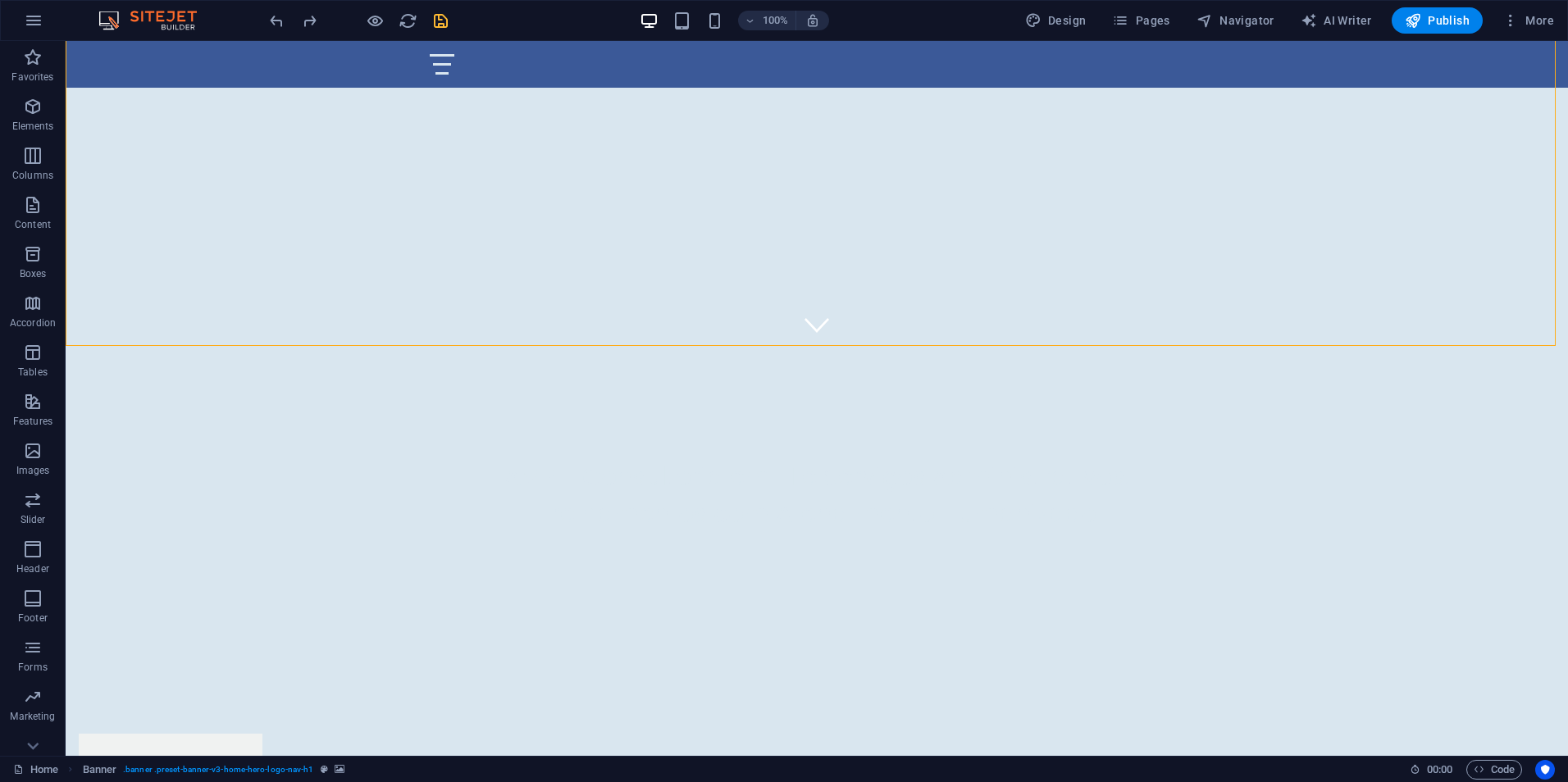
click at [442, 11] on div at bounding box center [359, 20] width 184 height 26
click at [428, 29] on div at bounding box center [359, 20] width 184 height 26
click at [439, 22] on icon "save" at bounding box center [440, 20] width 19 height 19
checkbox input "false"
click at [31, 760] on link "Home" at bounding box center [35, 770] width 45 height 20
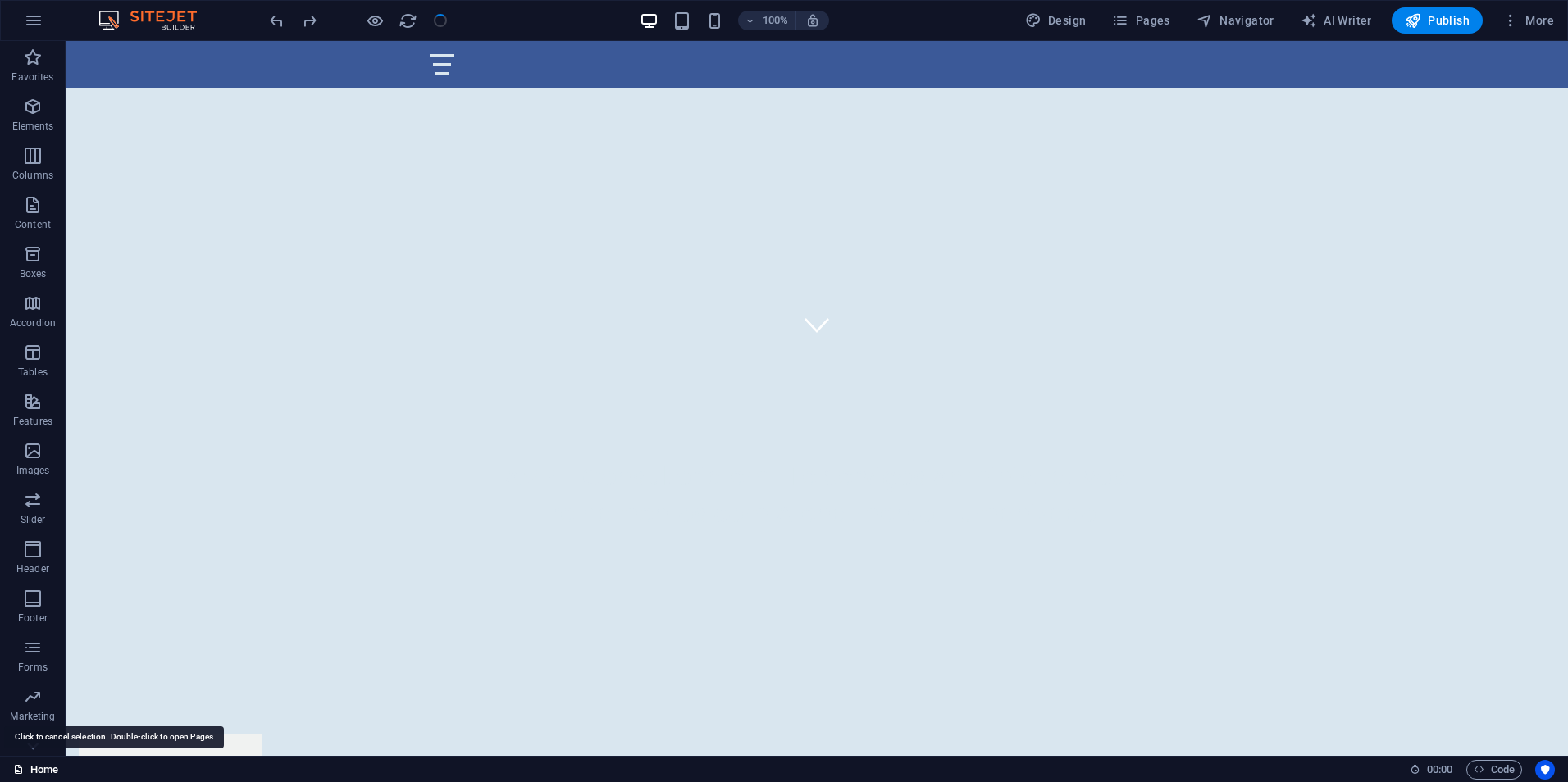
click at [34, 763] on link "Home" at bounding box center [35, 770] width 45 height 20
click at [39, 774] on link "Home" at bounding box center [35, 770] width 45 height 20
click at [37, 21] on icon "button" at bounding box center [34, 21] width 20 height 20
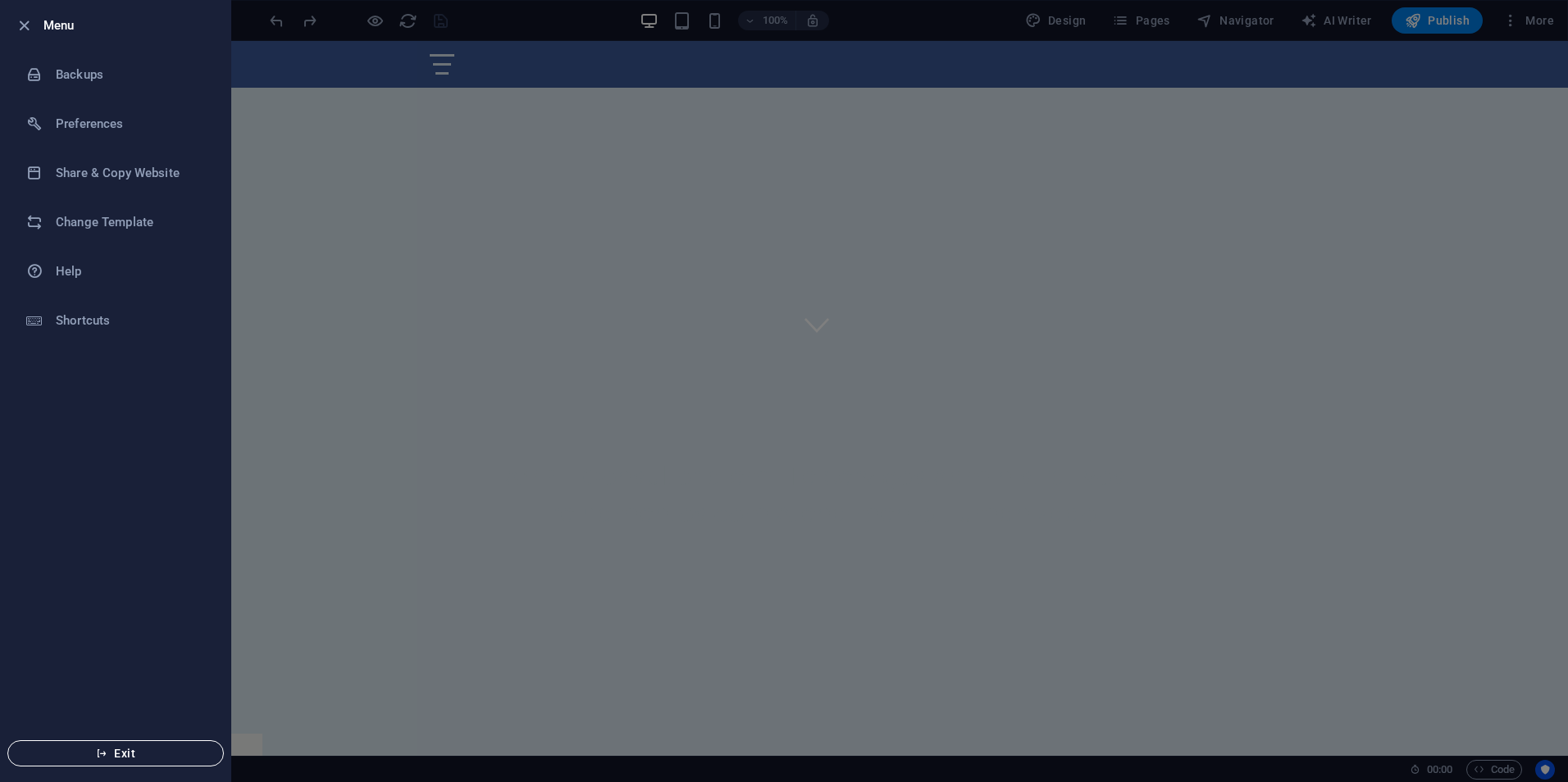
click at [142, 758] on span "Exit" at bounding box center [115, 753] width 189 height 13
